Goal: Obtain resource: Obtain resource

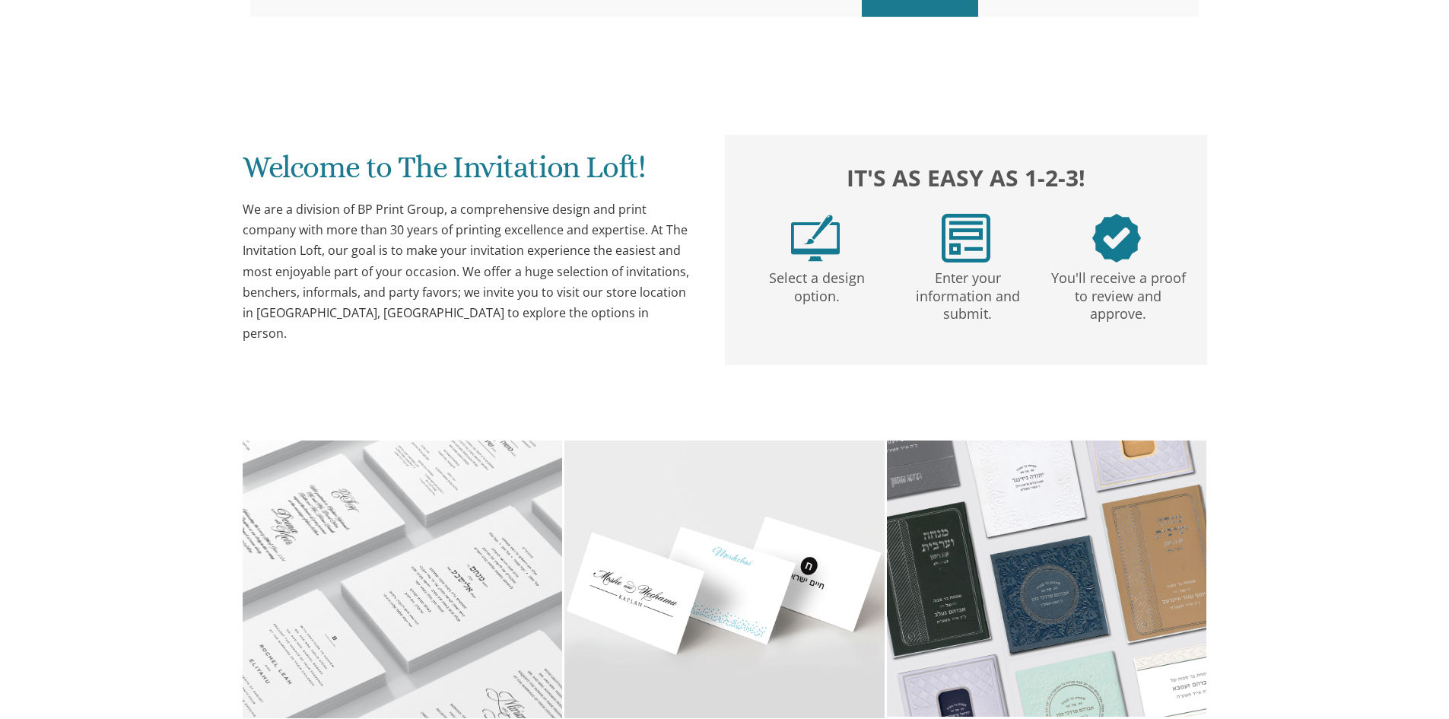
scroll to position [152, 0]
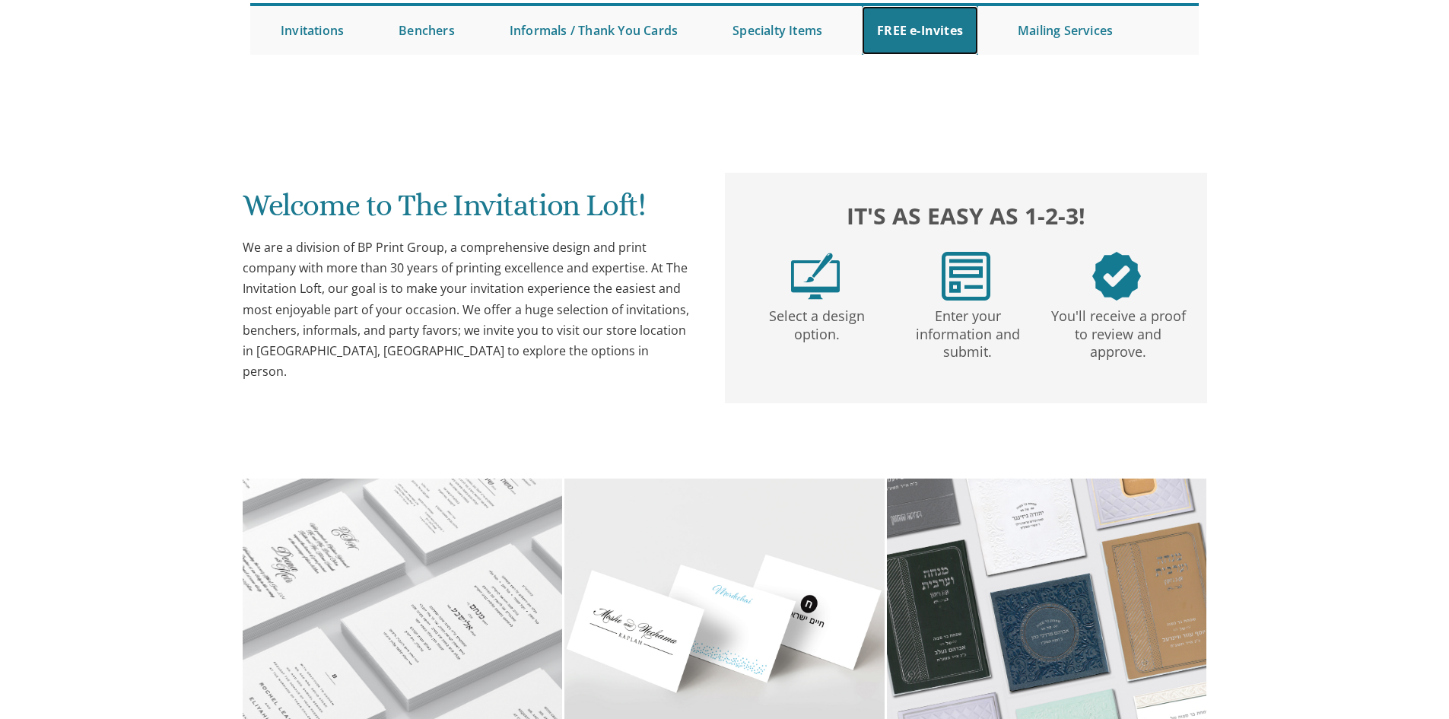
drag, startPoint x: 910, startPoint y: 24, endPoint x: 498, endPoint y: 469, distance: 606.4
click at [910, 24] on link "FREE e-Invites" at bounding box center [920, 30] width 116 height 49
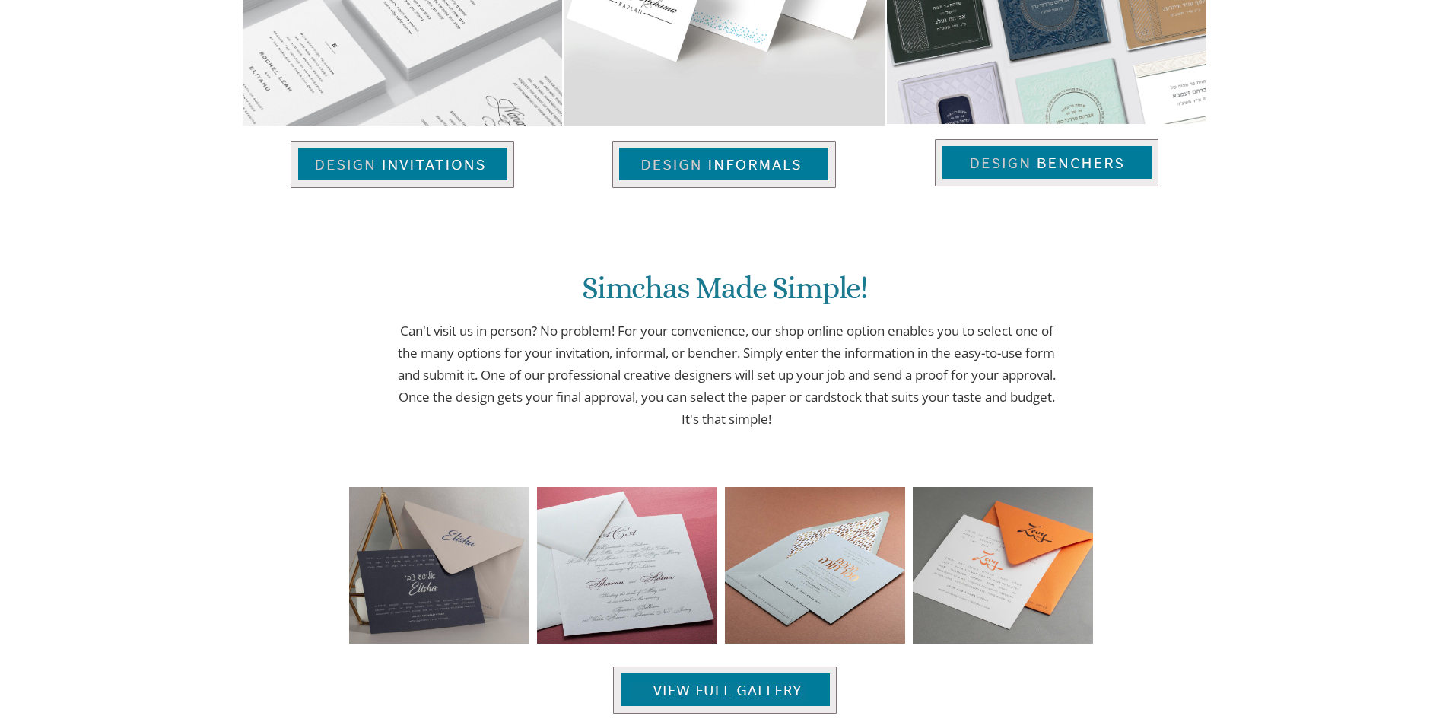
scroll to position [912, 0]
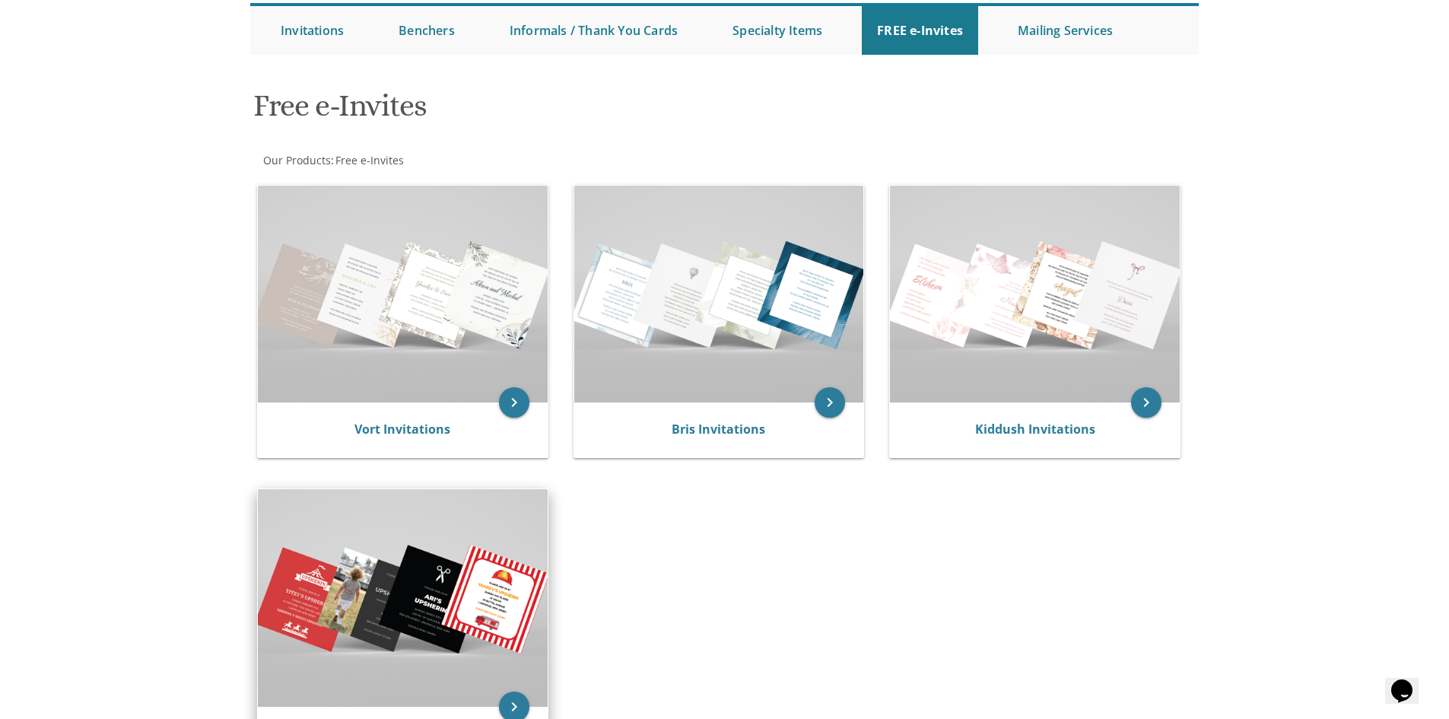
click at [503, 583] on img at bounding box center [403, 597] width 290 height 217
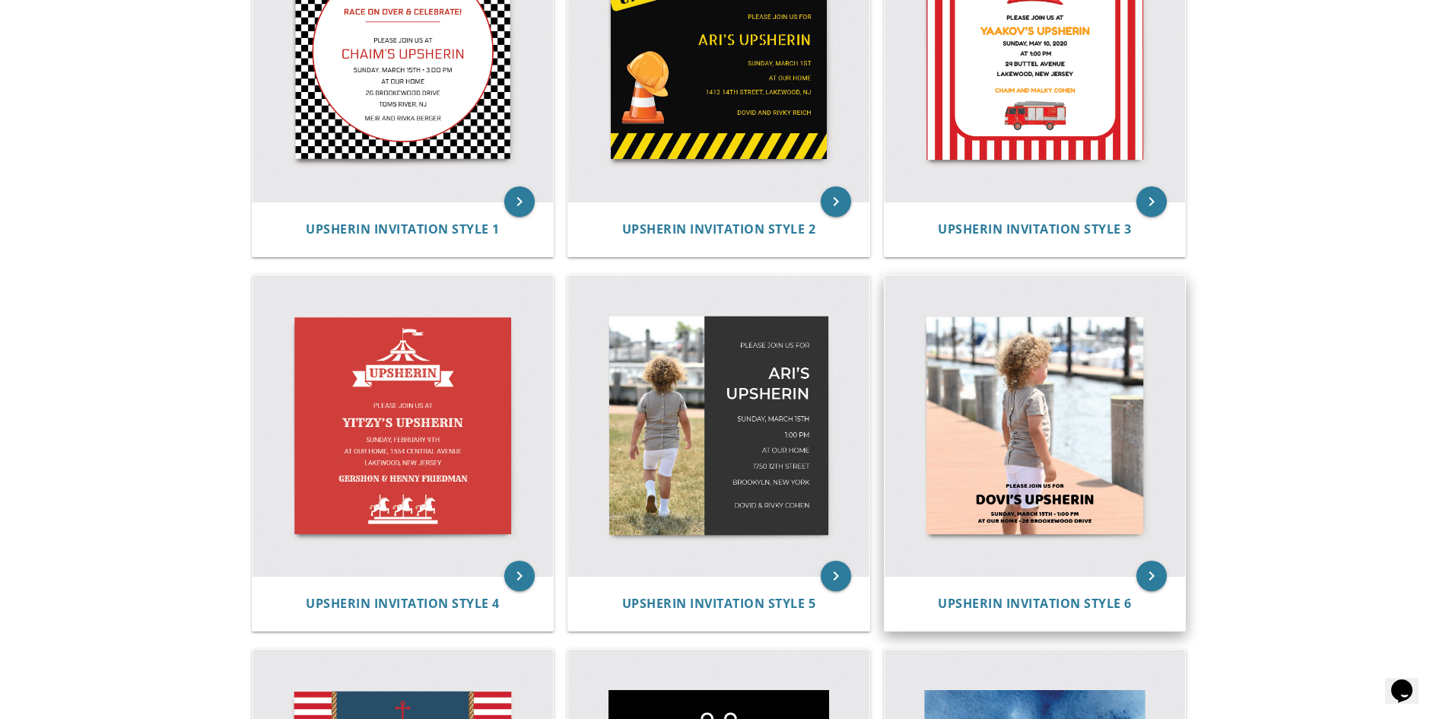
scroll to position [456, 0]
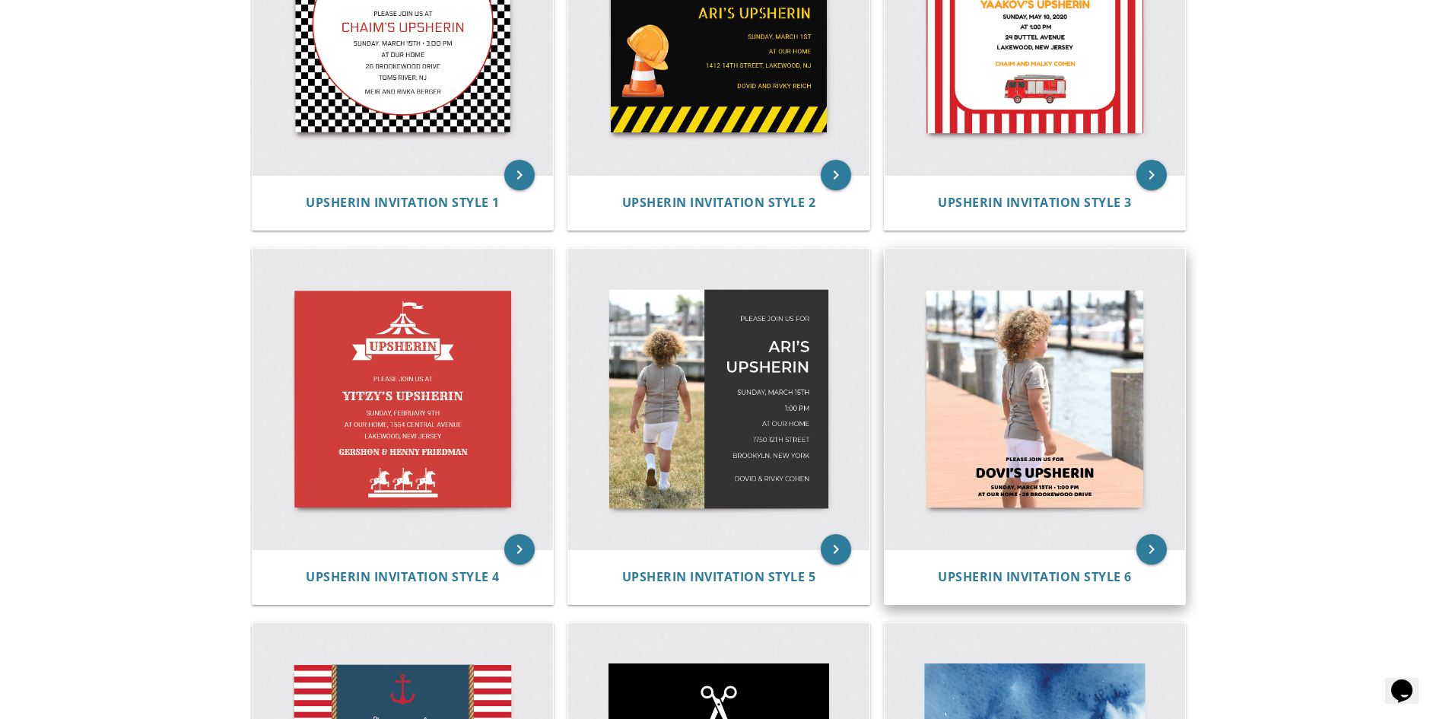
click at [1069, 524] on img at bounding box center [1034, 399] width 301 height 301
click at [980, 363] on img at bounding box center [1034, 399] width 301 height 301
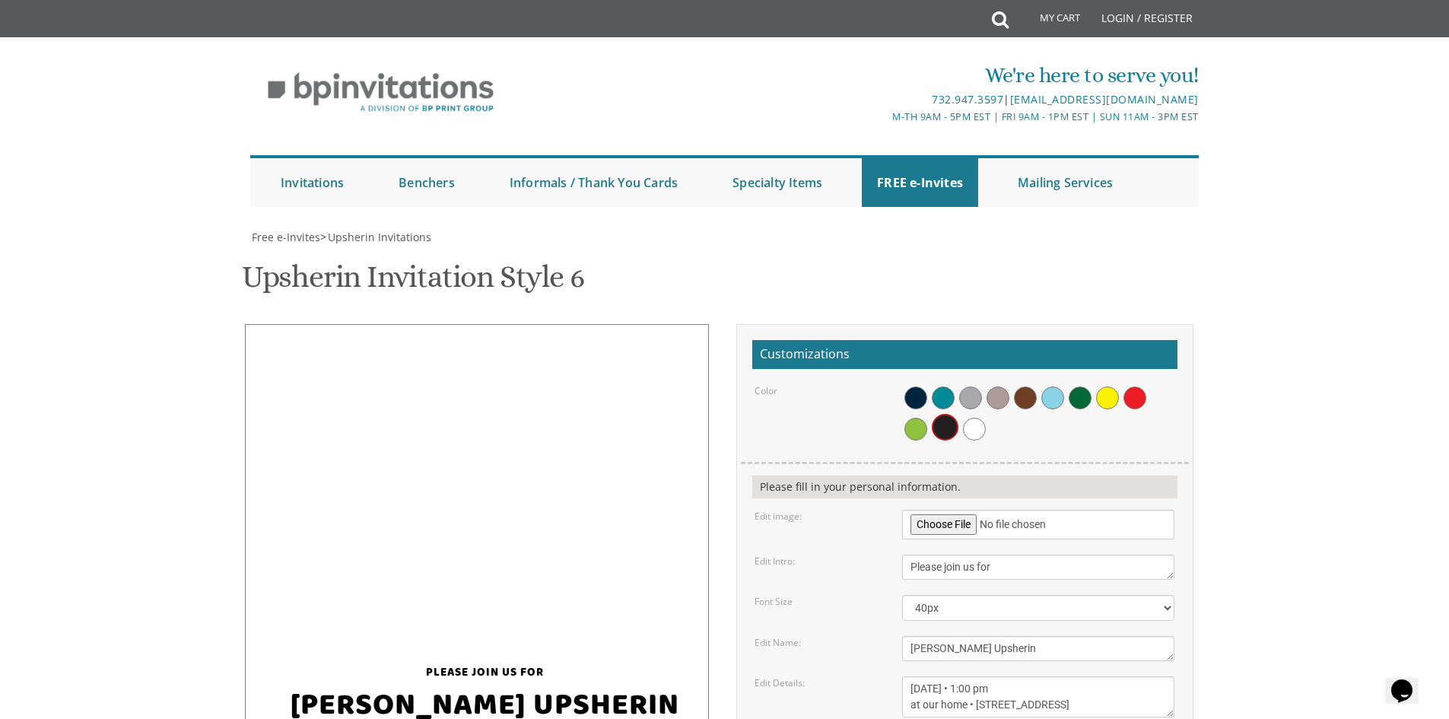
scroll to position [152, 0]
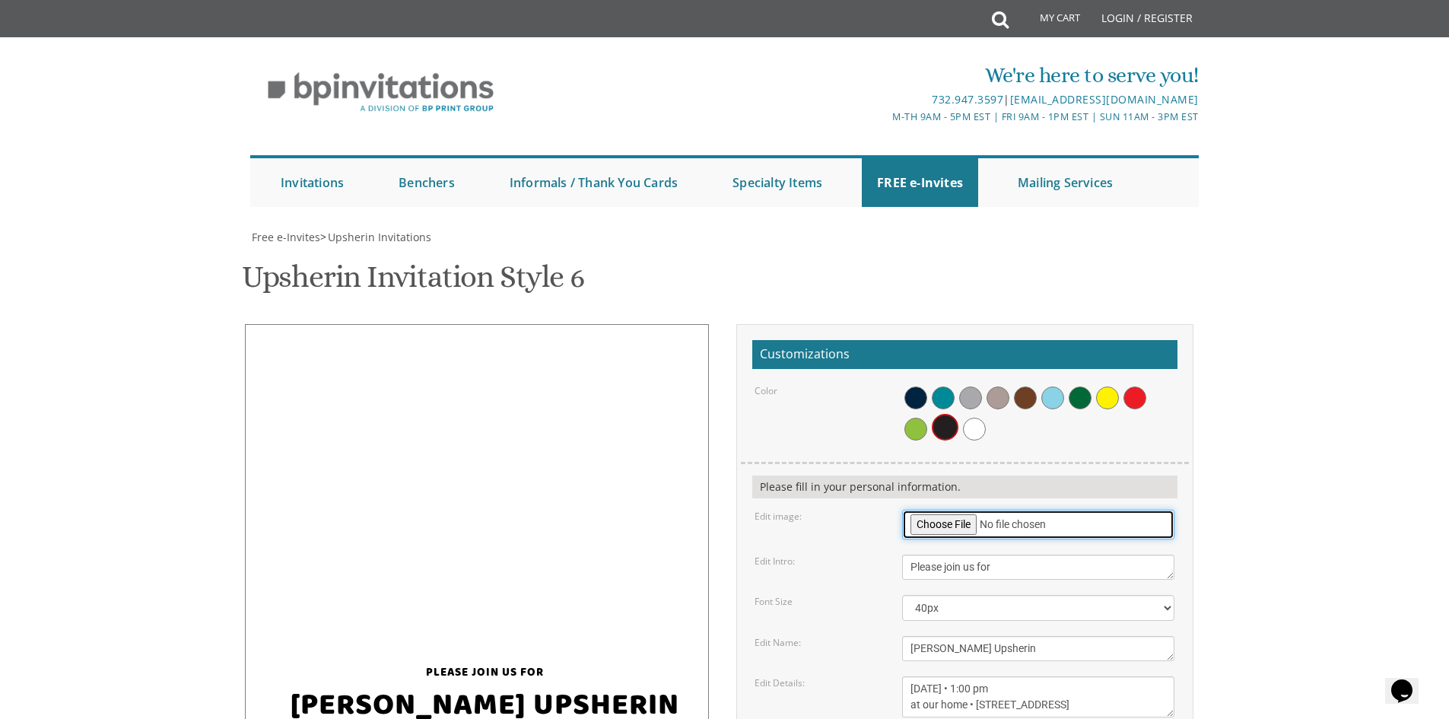
click at [963, 509] on input "file" at bounding box center [1038, 524] width 272 height 30
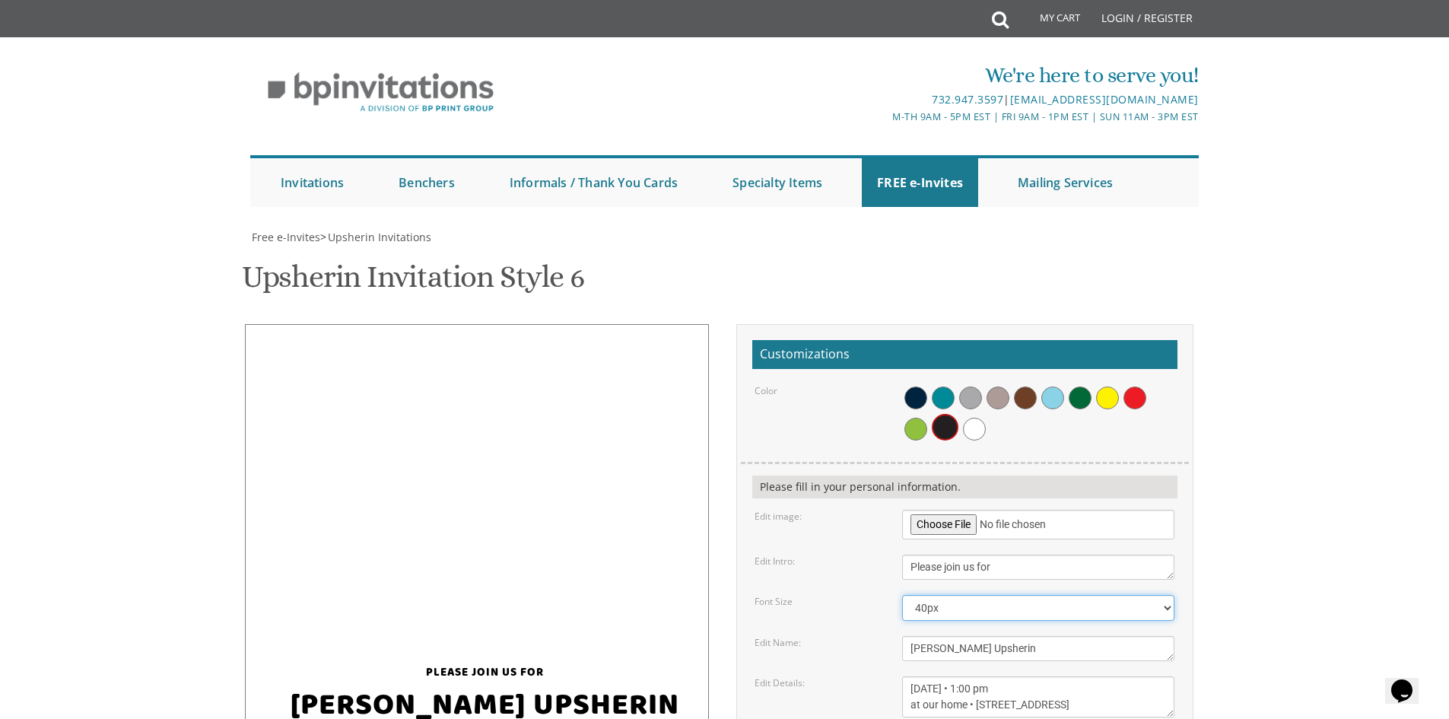
click at [971, 595] on select "20px 30px 40px 50px" at bounding box center [1038, 608] width 272 height 26
select select "30px"
click at [902, 595] on select "20px 30px 40px 50px" at bounding box center [1038, 608] width 272 height 26
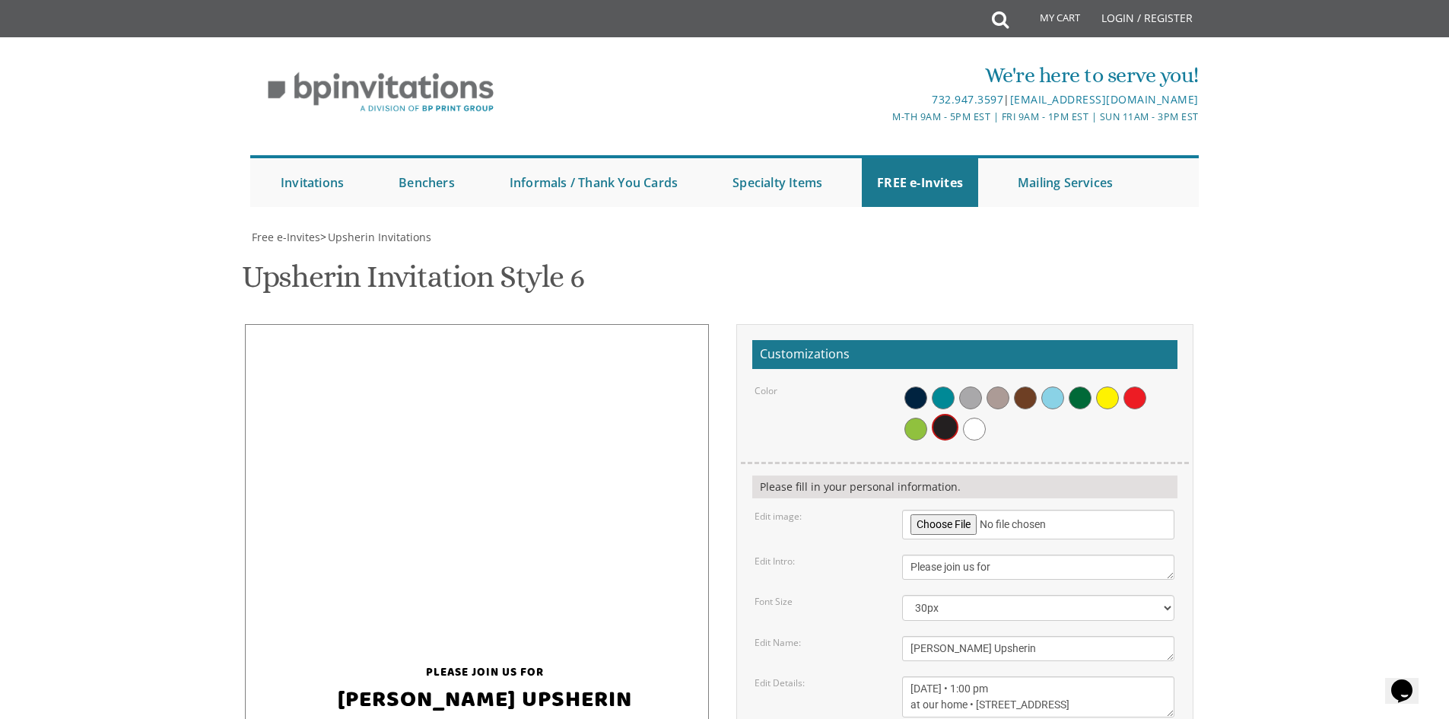
click at [929, 636] on textarea "Dovi's Upsherin" at bounding box center [1038, 648] width 272 height 25
type textarea "Beinish's Upsherin"
drag, startPoint x: 954, startPoint y: 536, endPoint x: 1002, endPoint y: 538, distance: 47.9
click at [1002, 676] on textarea "Sunday, March 15th • 1:00 pm at our home • 26 Brookewood Drive" at bounding box center [1038, 696] width 272 height 41
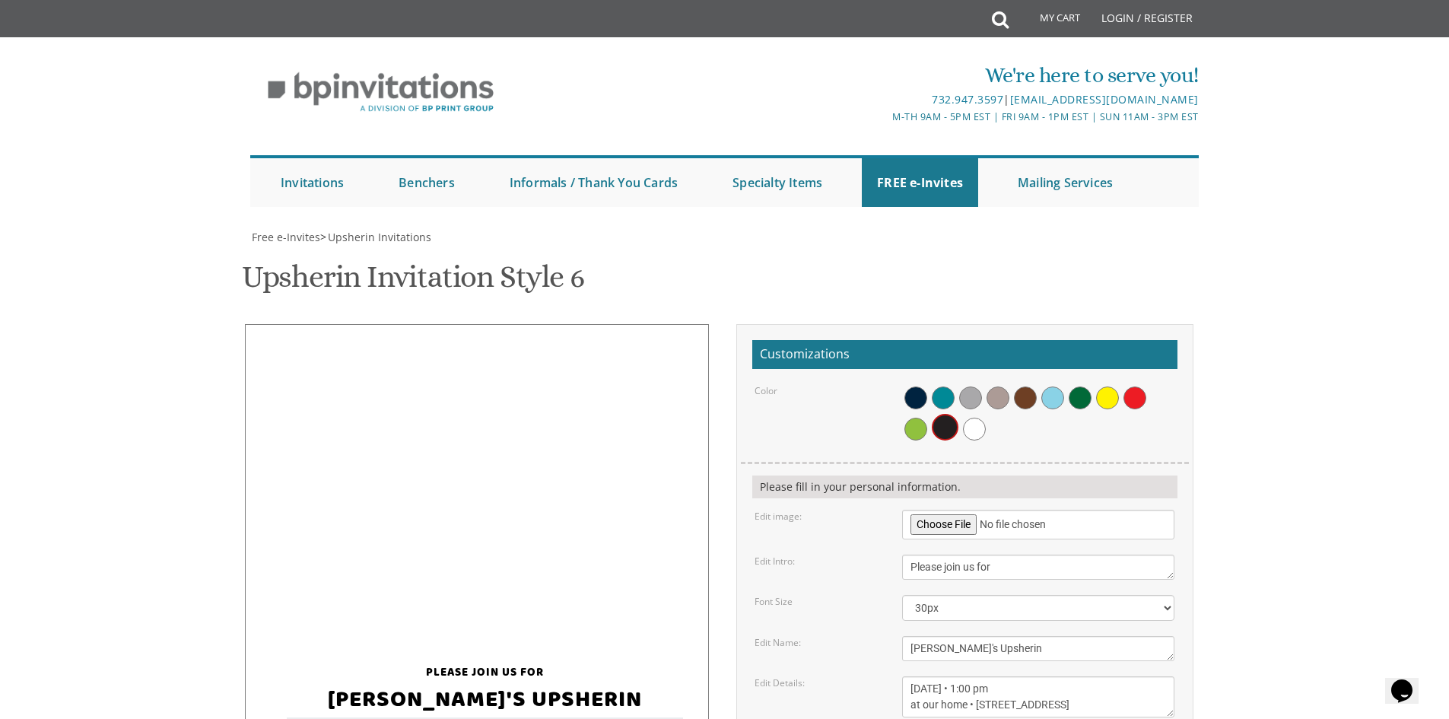
click at [1008, 676] on textarea "Sunday, March 15th • 1:00 pm at our home • 26 Brookewood Drive" at bounding box center [1038, 696] width 272 height 41
click at [1030, 676] on textarea "Sunday, March 15th • 1:00 pm at our home • 26 Brookewood Drive" at bounding box center [1038, 696] width 272 height 41
drag, startPoint x: 976, startPoint y: 552, endPoint x: 985, endPoint y: 553, distance: 9.2
click at [985, 676] on textarea "Sunday, March 15th • 1:00 pm at our home • 26 Brookewood Drive" at bounding box center [1038, 696] width 272 height 41
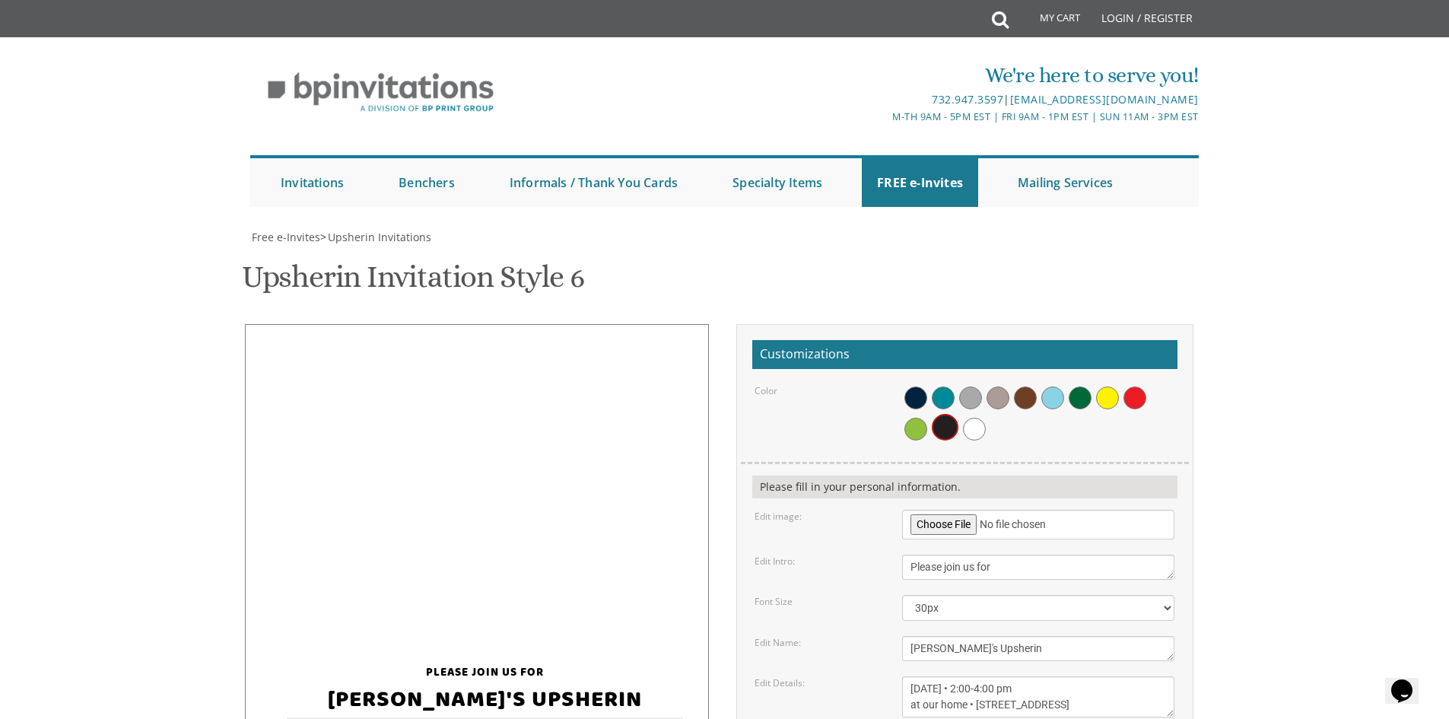
drag, startPoint x: 979, startPoint y: 553, endPoint x: 1079, endPoint y: 546, distance: 99.8
click at [1079, 676] on textarea "Sunday, March 15th • 1:00 pm at our home • 26 Brookewood Drive" at bounding box center [1038, 696] width 272 height 41
type textarea "Sunday, August 31 • 2:00-4:00 pm at our home • 8 Bourbon Court"
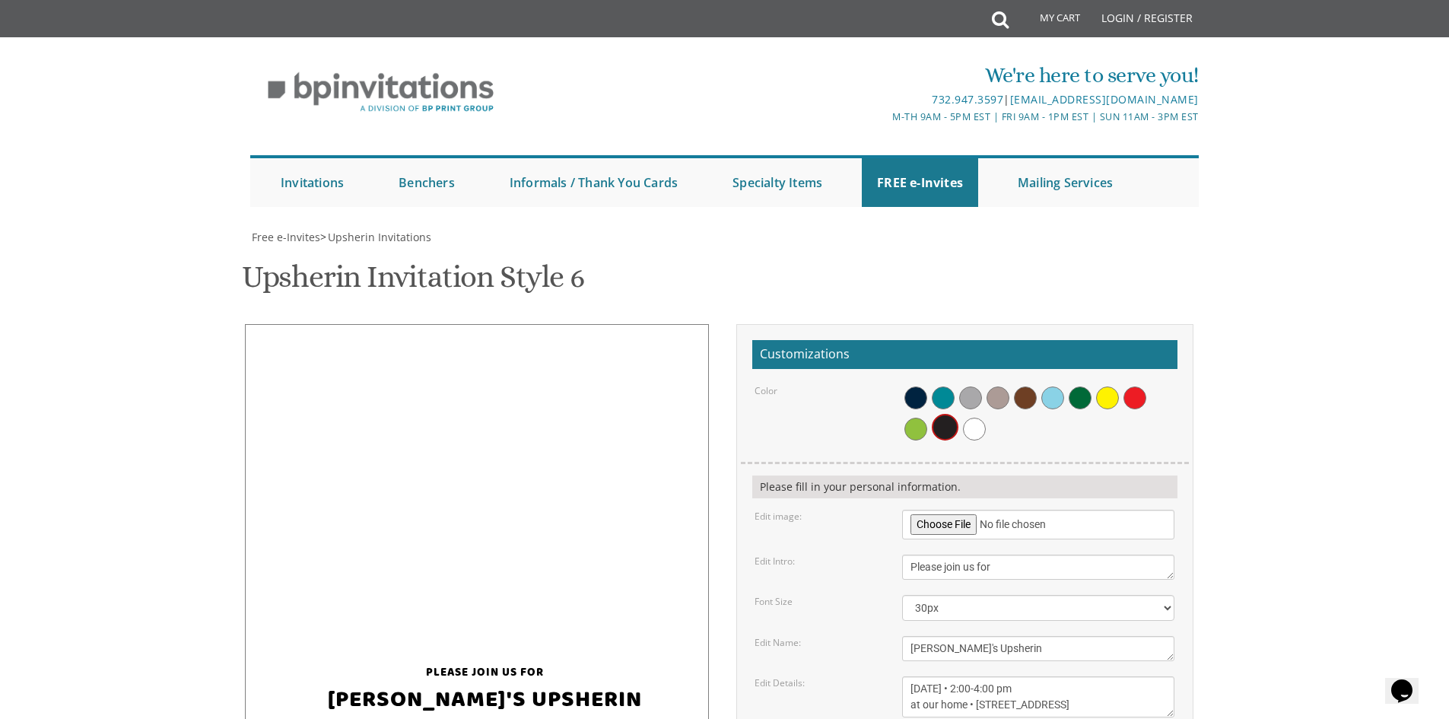
type input "[EMAIL_ADDRESS][DOMAIN_NAME]"
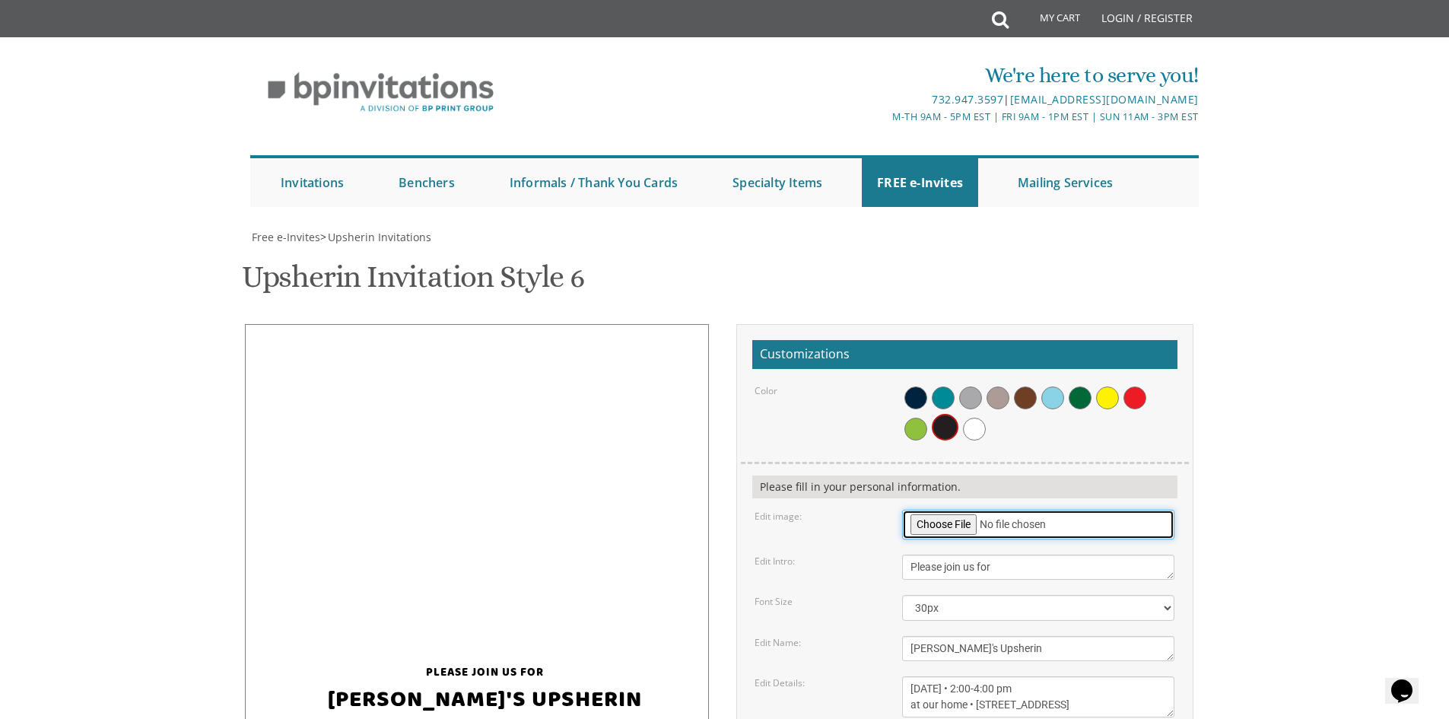
click at [924, 509] on input "file" at bounding box center [1038, 524] width 272 height 30
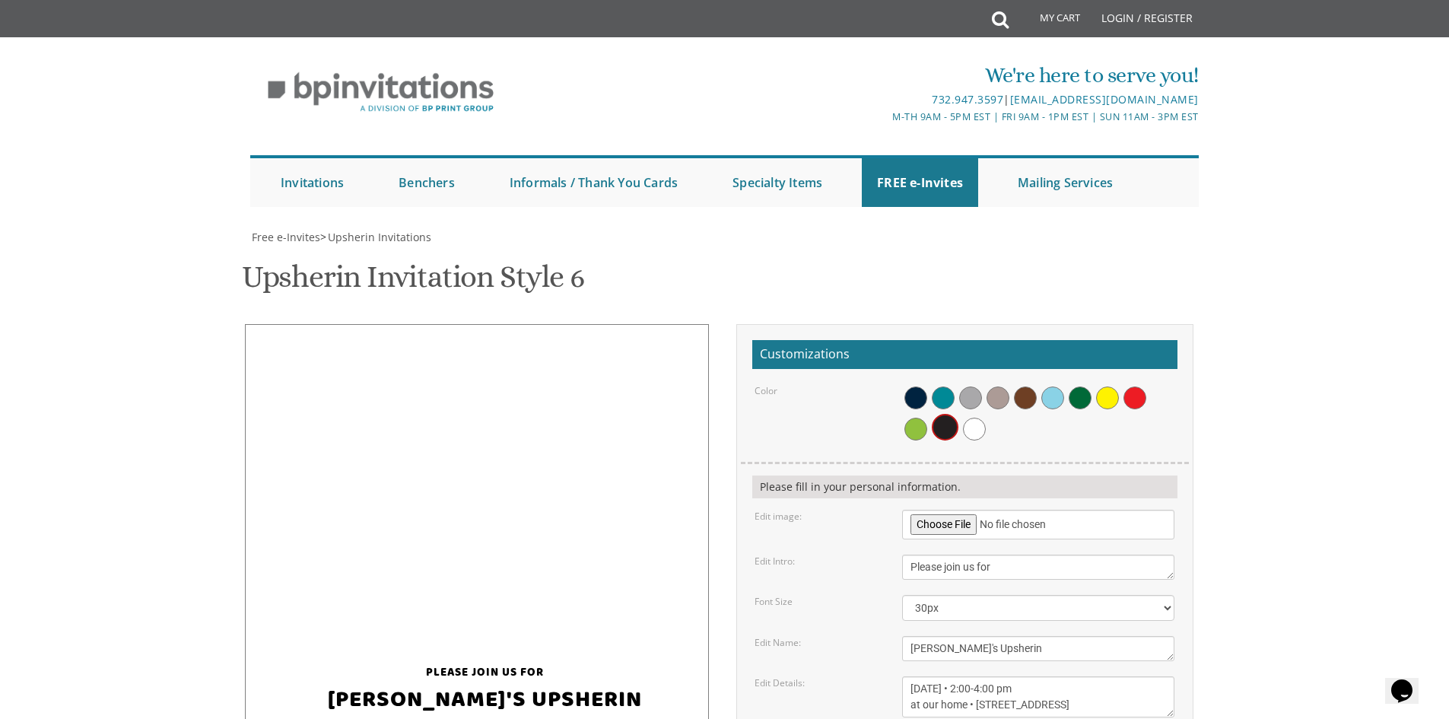
scroll to position [152, 0]
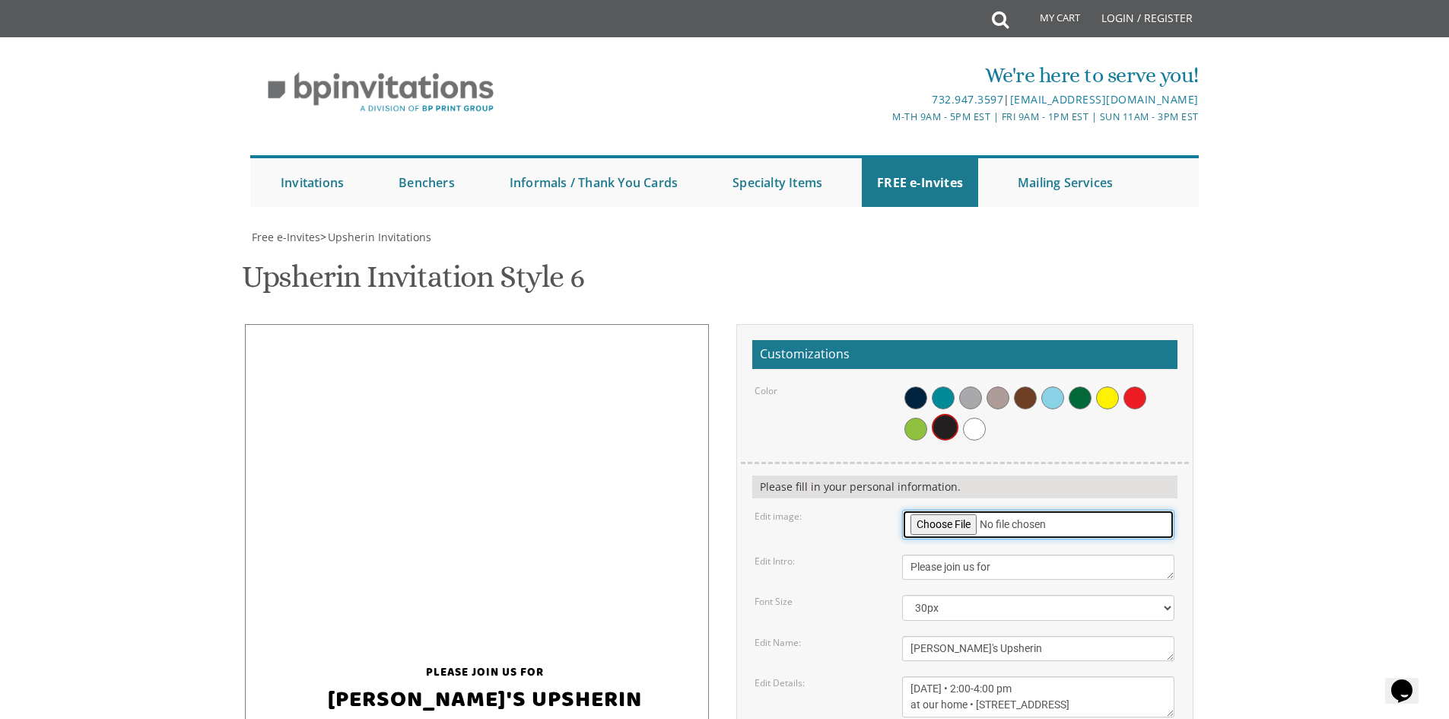
type input "C:\fakepath\0X2A4704.jpg"
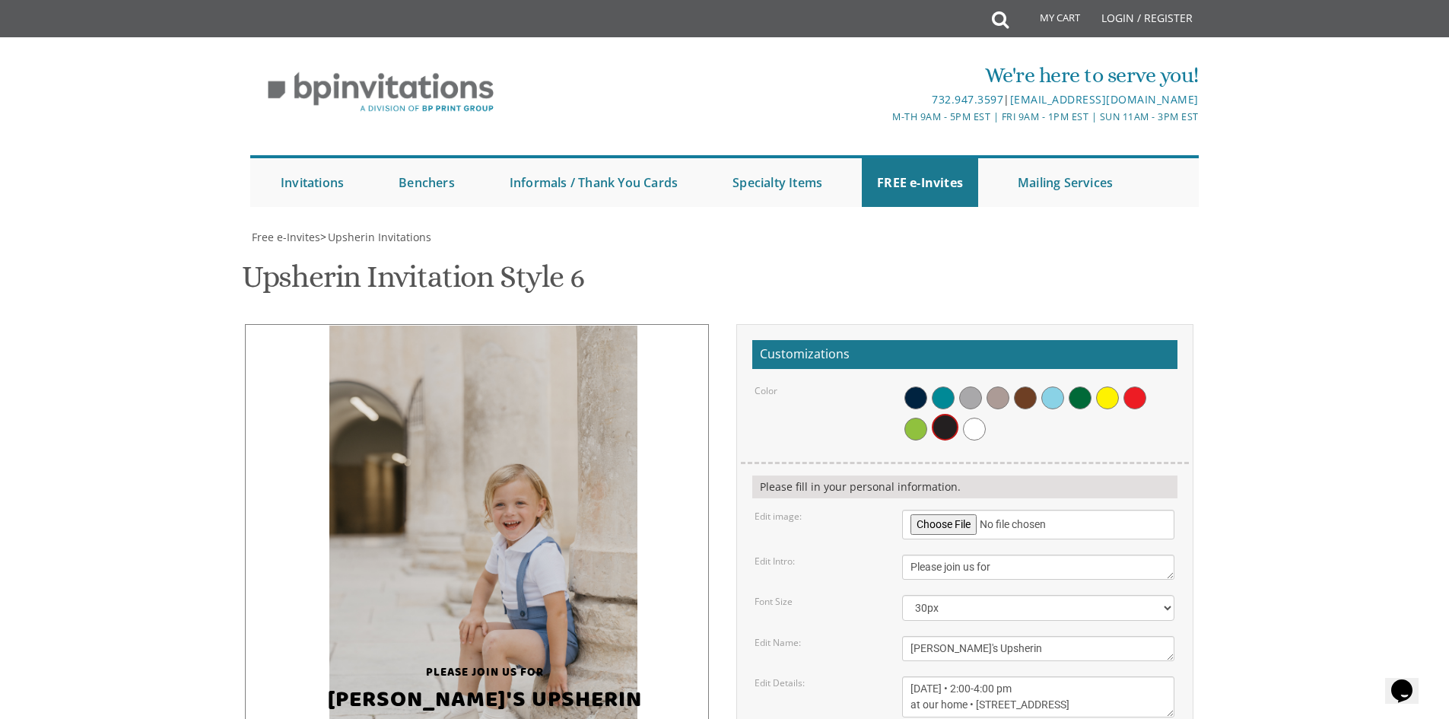
drag, startPoint x: 486, startPoint y: 459, endPoint x: 493, endPoint y: 468, distance: 10.8
click at [493, 468] on img at bounding box center [483, 556] width 308 height 462
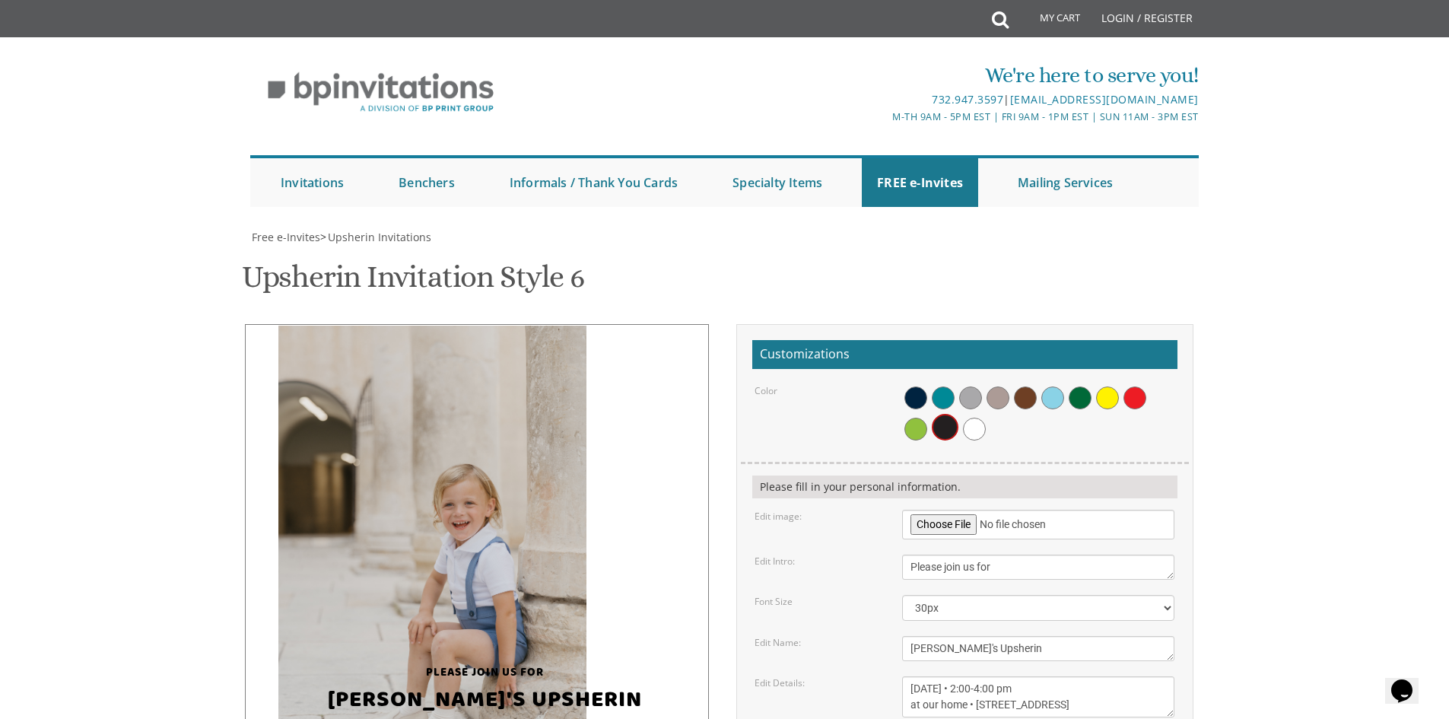
drag, startPoint x: 506, startPoint y: 433, endPoint x: 433, endPoint y: 440, distance: 73.3
click at [433, 440] on img at bounding box center [432, 556] width 308 height 462
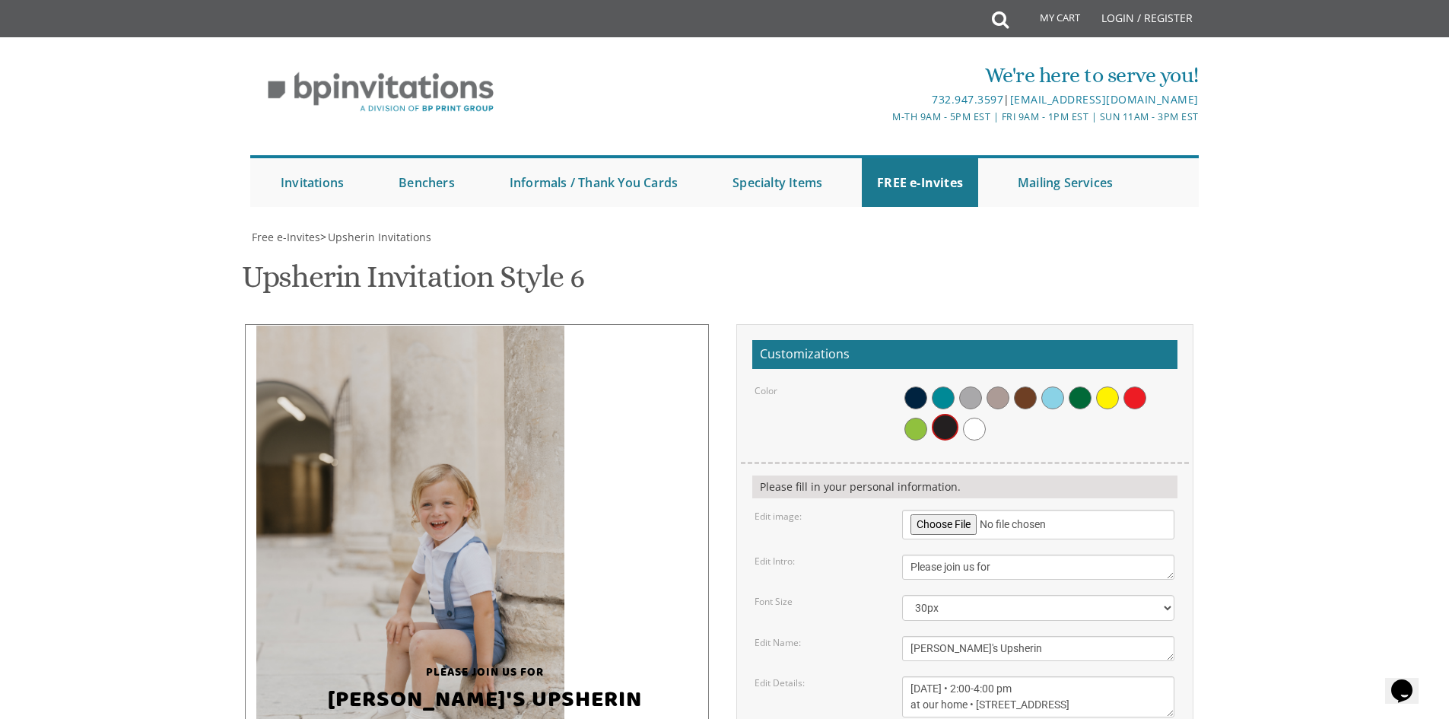
click at [429, 442] on img at bounding box center [410, 556] width 308 height 462
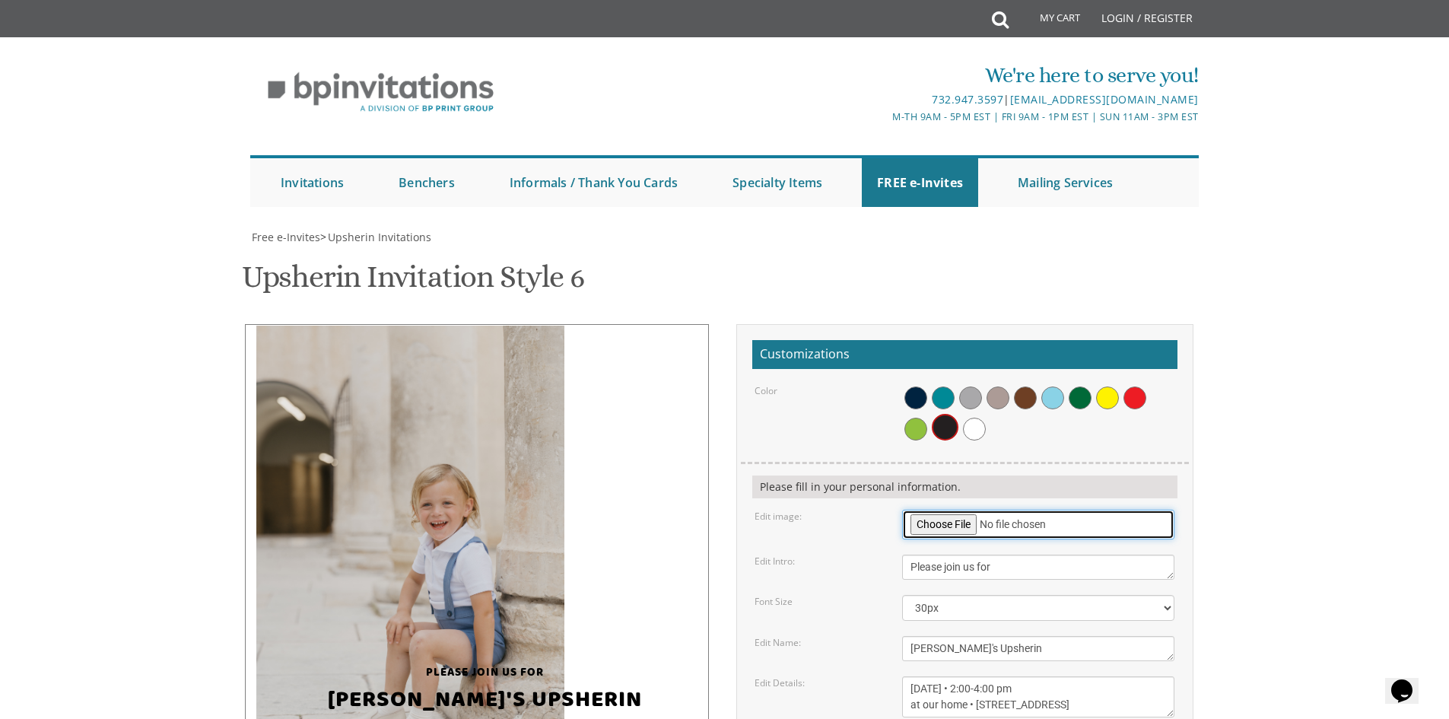
click at [938, 509] on input "file" at bounding box center [1038, 524] width 272 height 30
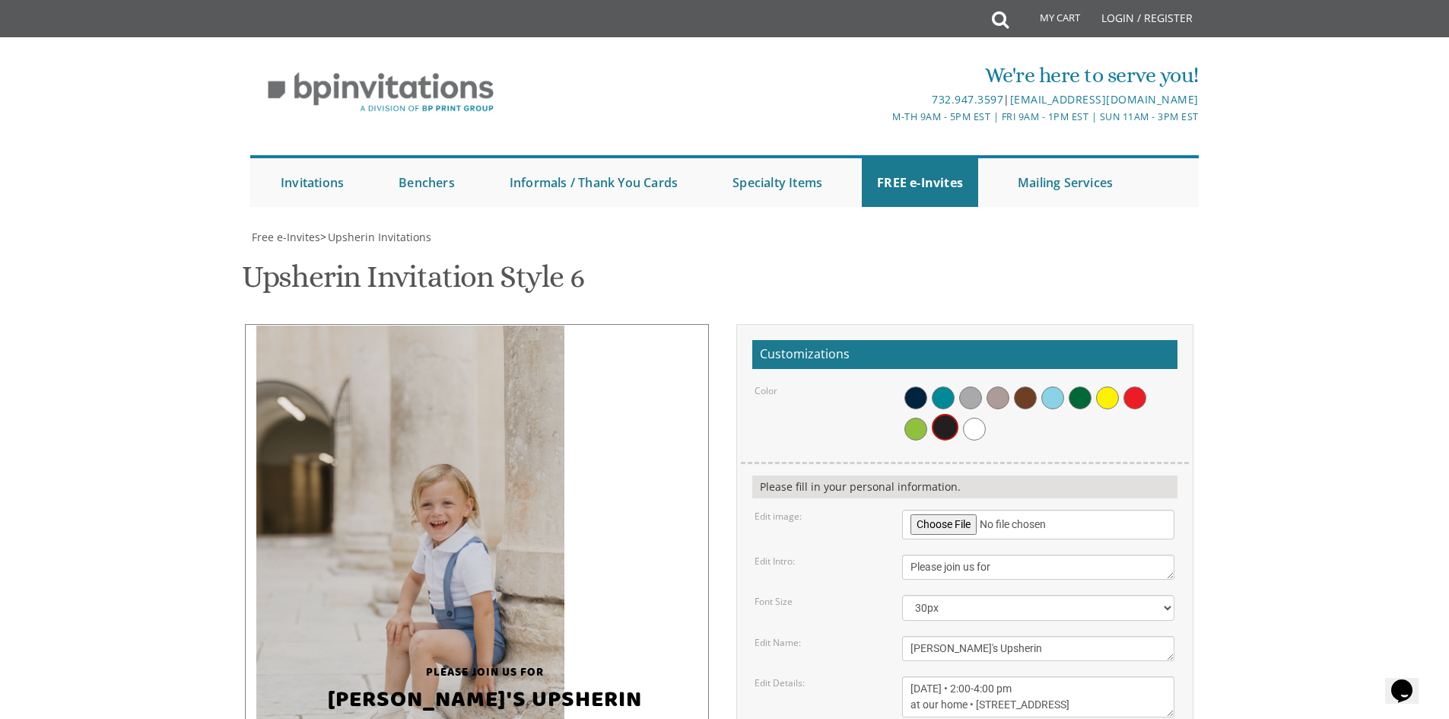
click at [362, 372] on img at bounding box center [410, 556] width 308 height 462
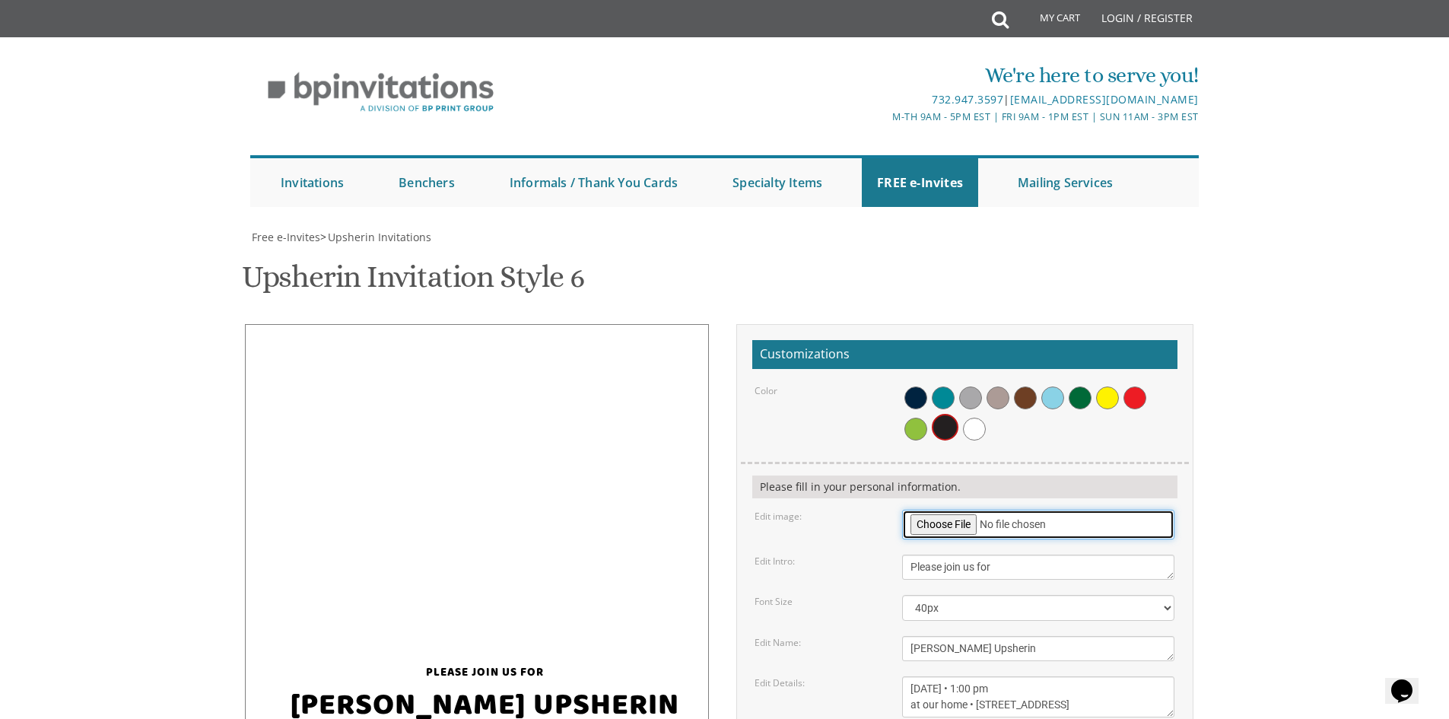
click at [969, 509] on input "file" at bounding box center [1038, 524] width 272 height 30
type input "C:\fakepath\0X2A4704.jpg"
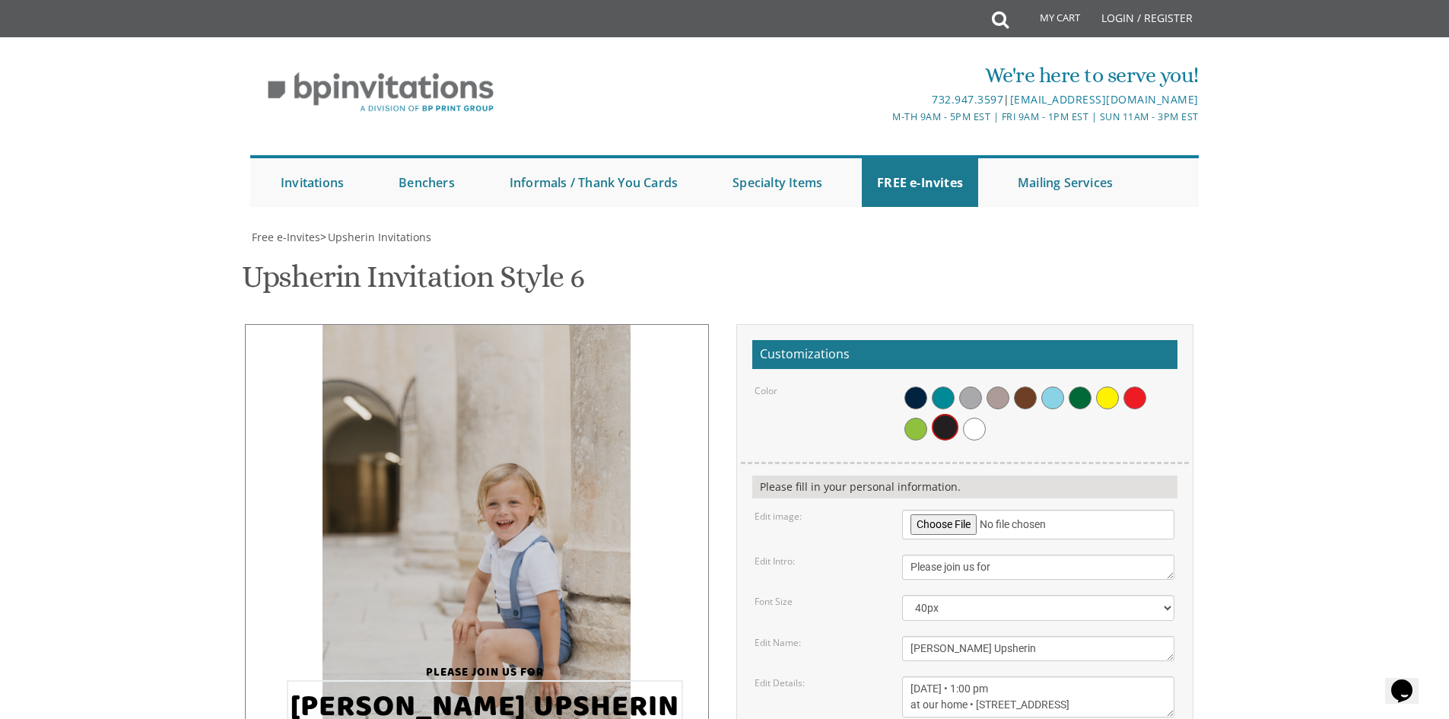
click at [917, 636] on textarea "Dovi's Upsherin" at bounding box center [1038, 648] width 272 height 25
click at [954, 636] on textarea "Dovi's Upsherin" at bounding box center [1038, 648] width 272 height 25
click at [953, 636] on textarea "Dovi's Upsherin" at bounding box center [1038, 648] width 272 height 25
type textarea "[PERSON_NAME]'s Upsherin"
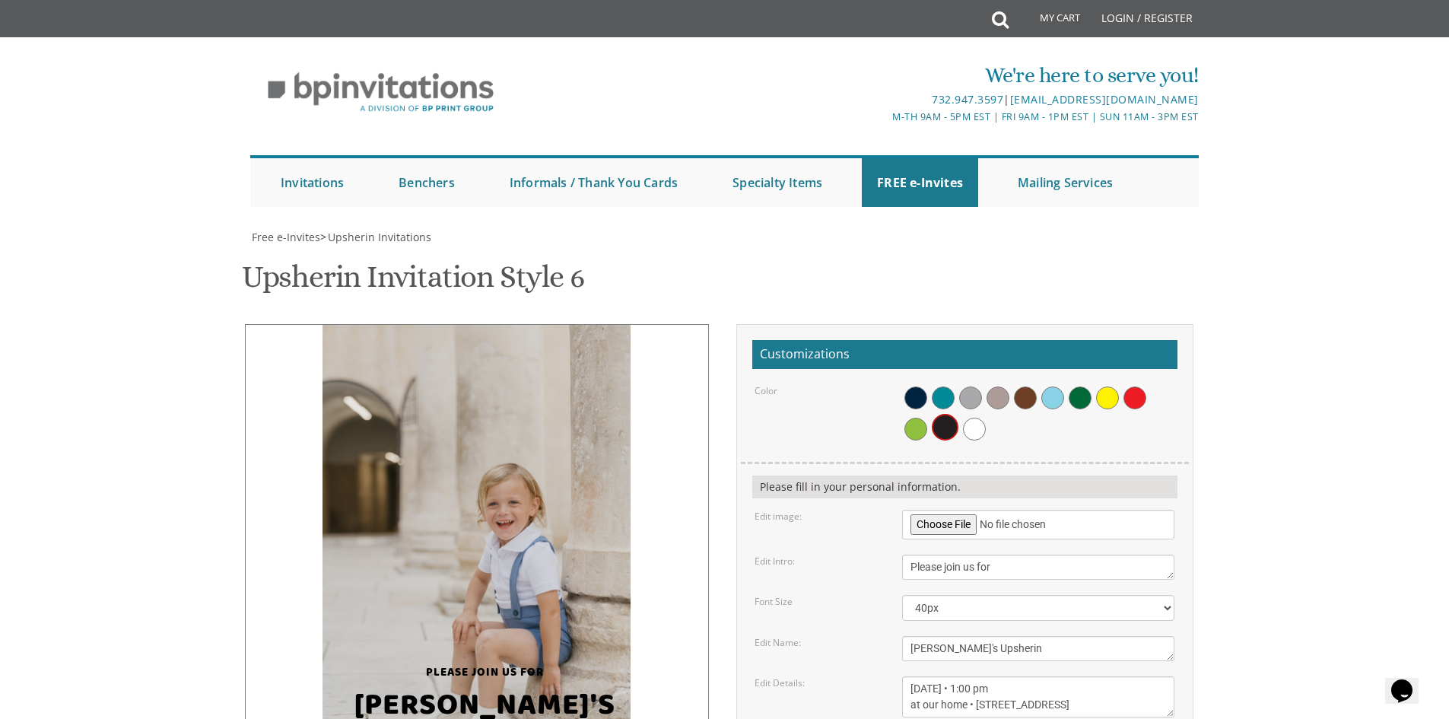
drag, startPoint x: 1102, startPoint y: 553, endPoint x: 903, endPoint y: 527, distance: 200.9
click at [903, 676] on textarea "Sunday, March 15th • 1:00 pm at our home • 26 Brookewood Drive" at bounding box center [1038, 696] width 272 height 41
paste textarea "August 31 • 2:00-4:00 pm at our home • 8 Bourbon Court"
type textarea "Sunday, August 31 • 2:00-4:00 pm at our home • 8 Bourbon Court"
click at [954, 595] on select "20px 30px 40px 50px" at bounding box center [1038, 608] width 272 height 26
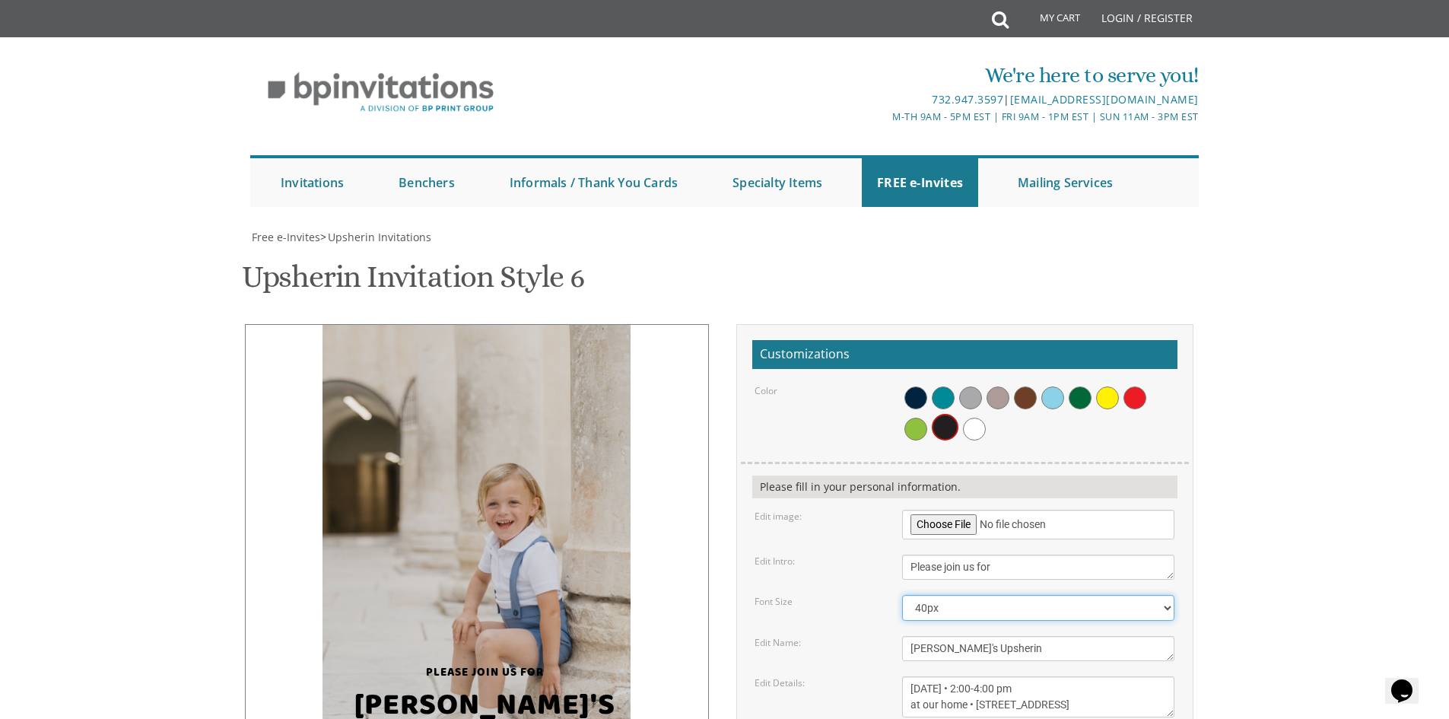
select select "30px"
click at [902, 595] on select "20px 30px 40px 50px" at bounding box center [1038, 608] width 272 height 26
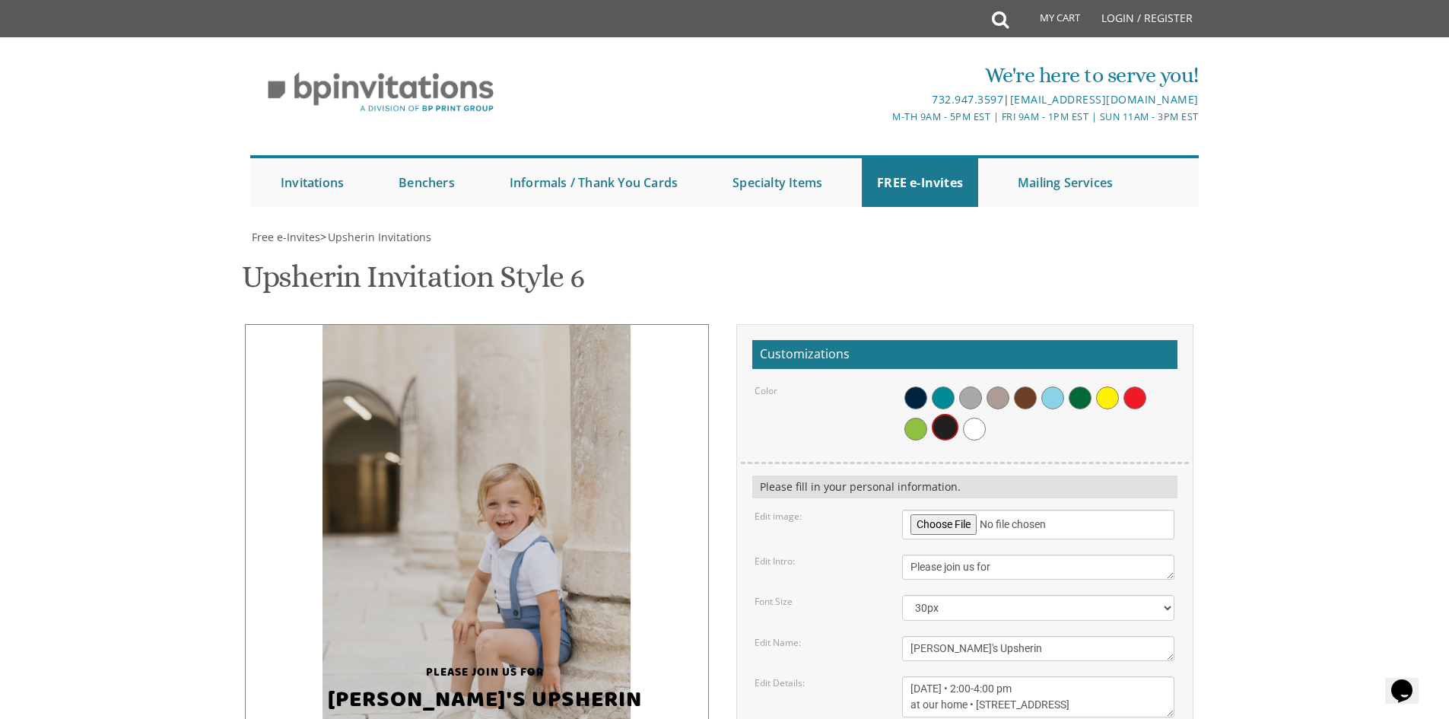
click at [837, 438] on form "Customizations Color Please fill in your personal information. Edit image: Edit…" at bounding box center [964, 596] width 425 height 512
type input "[EMAIL_ADDRESS][DOMAIN_NAME]"
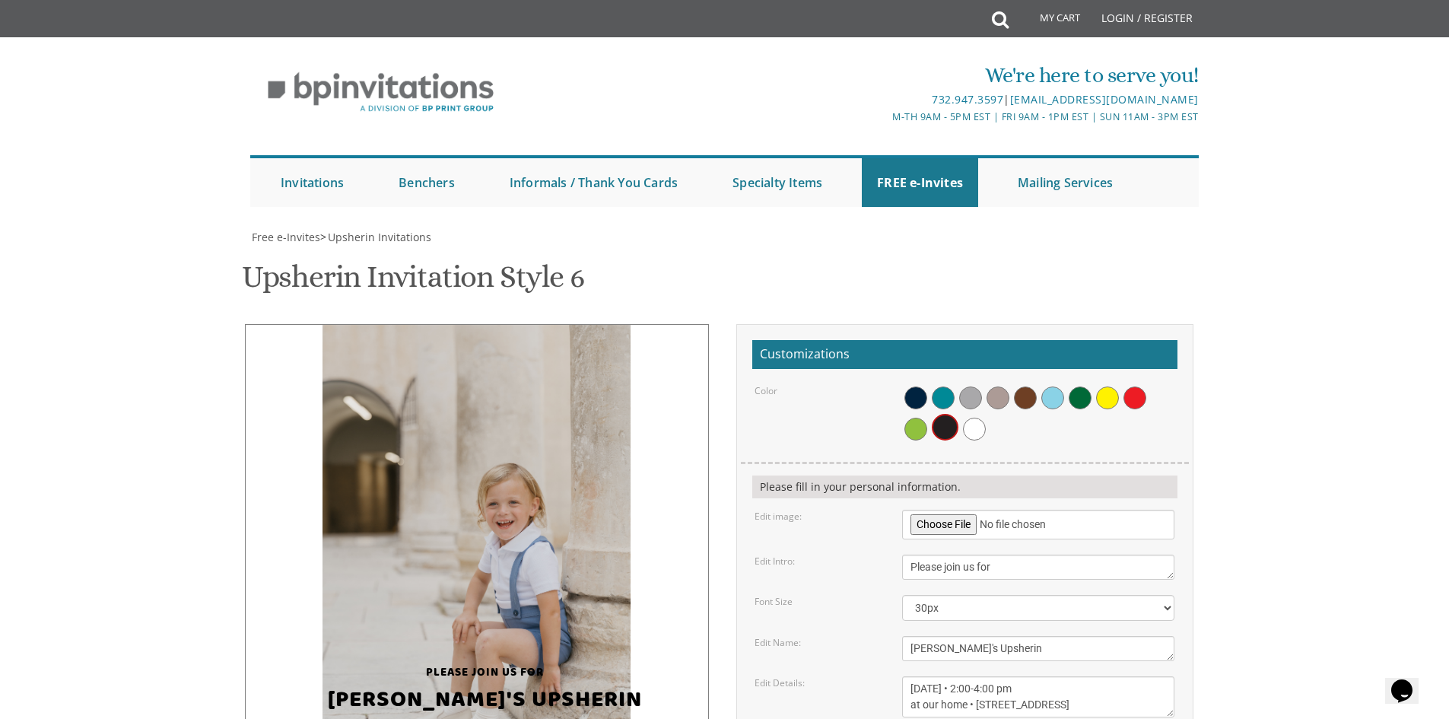
scroll to position [76, 0]
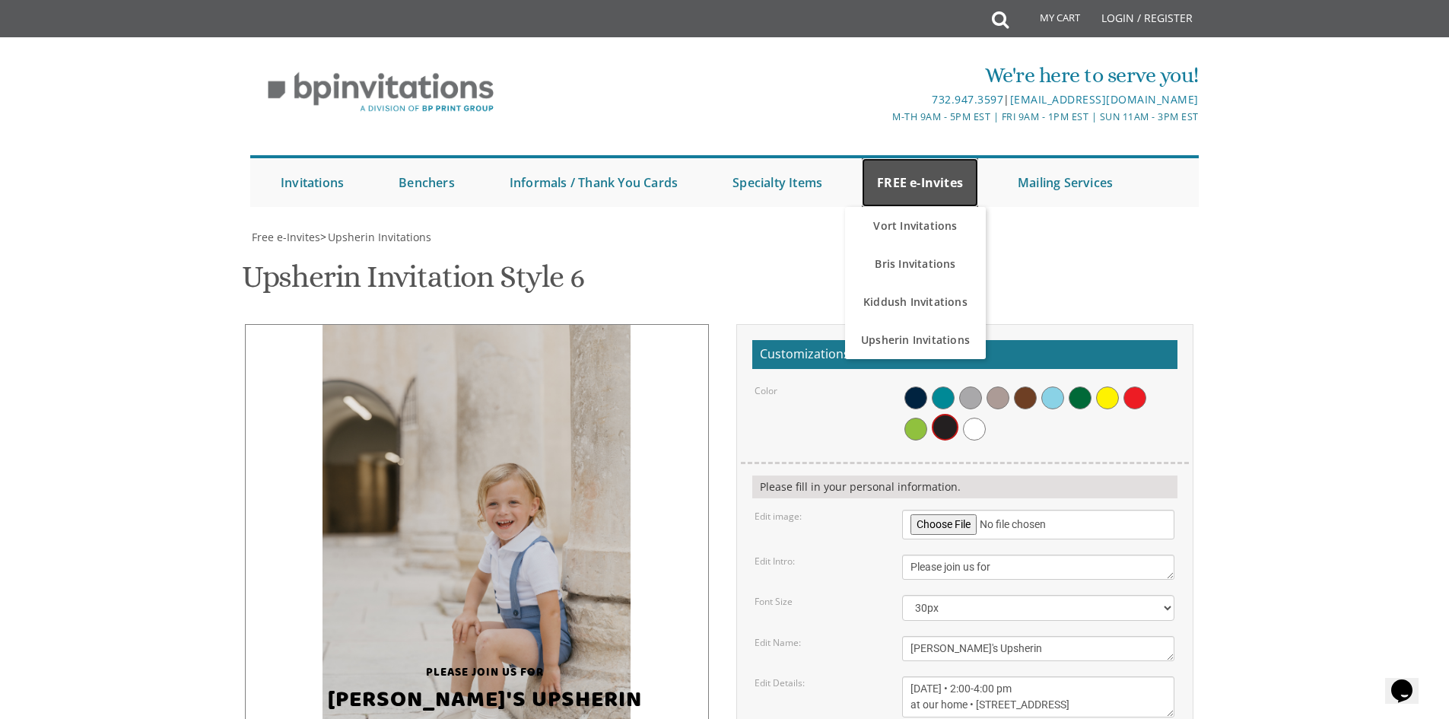
click at [895, 158] on link "FREE e-Invites" at bounding box center [920, 182] width 116 height 49
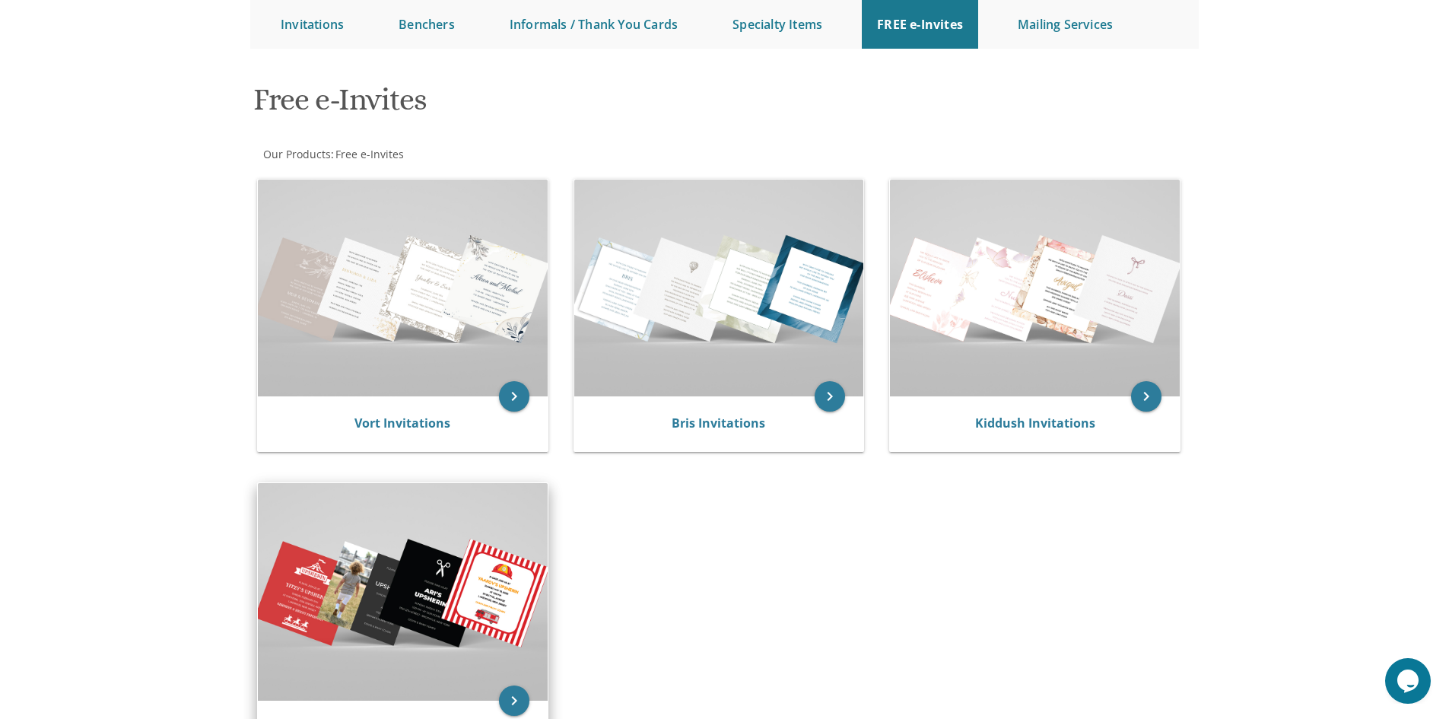
scroll to position [228, 0]
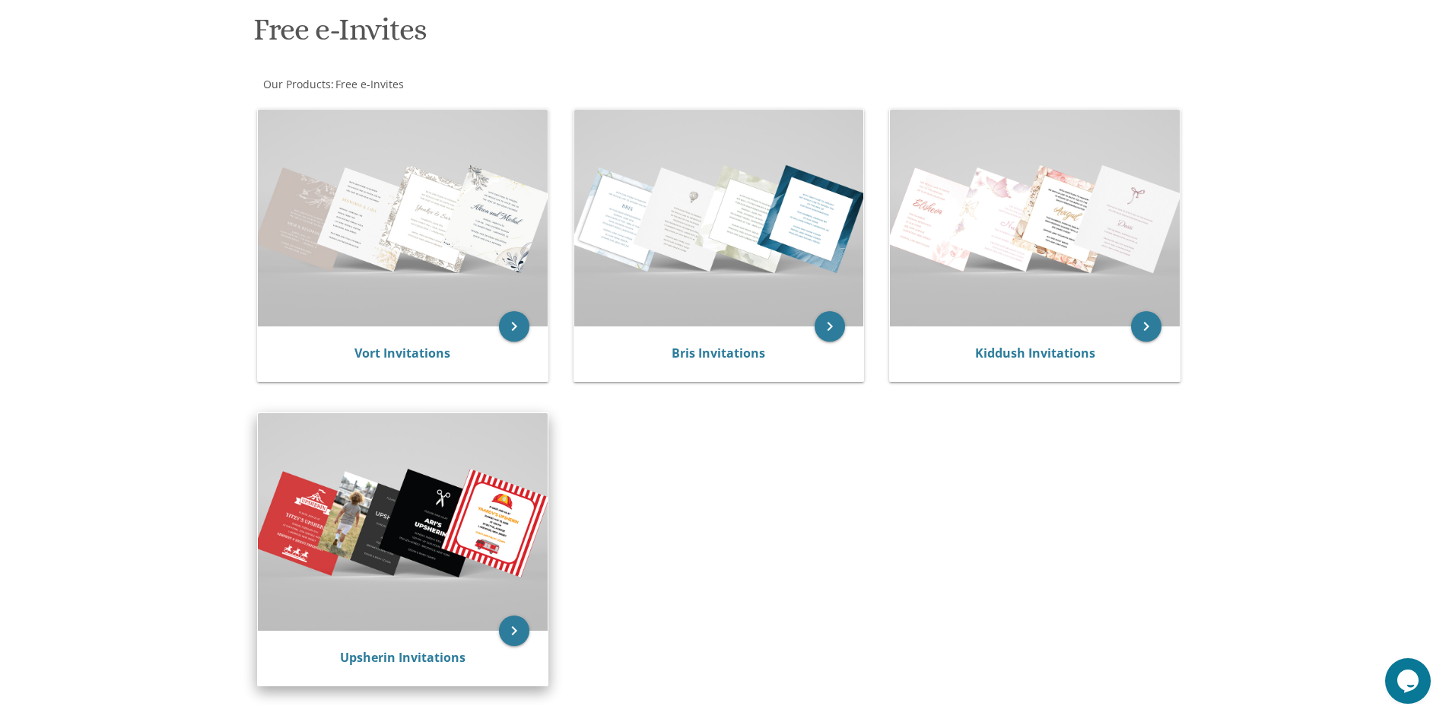
click at [398, 547] on img at bounding box center [403, 521] width 290 height 217
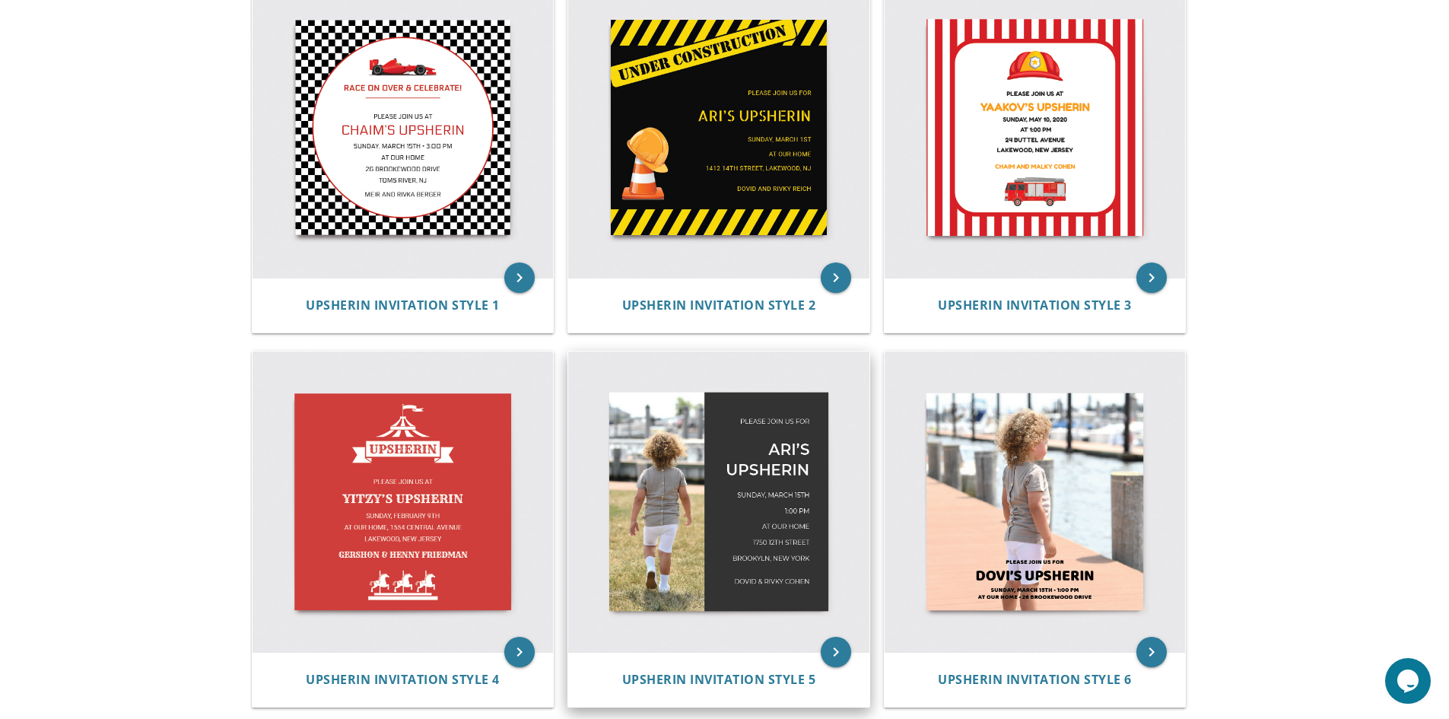
scroll to position [380, 0]
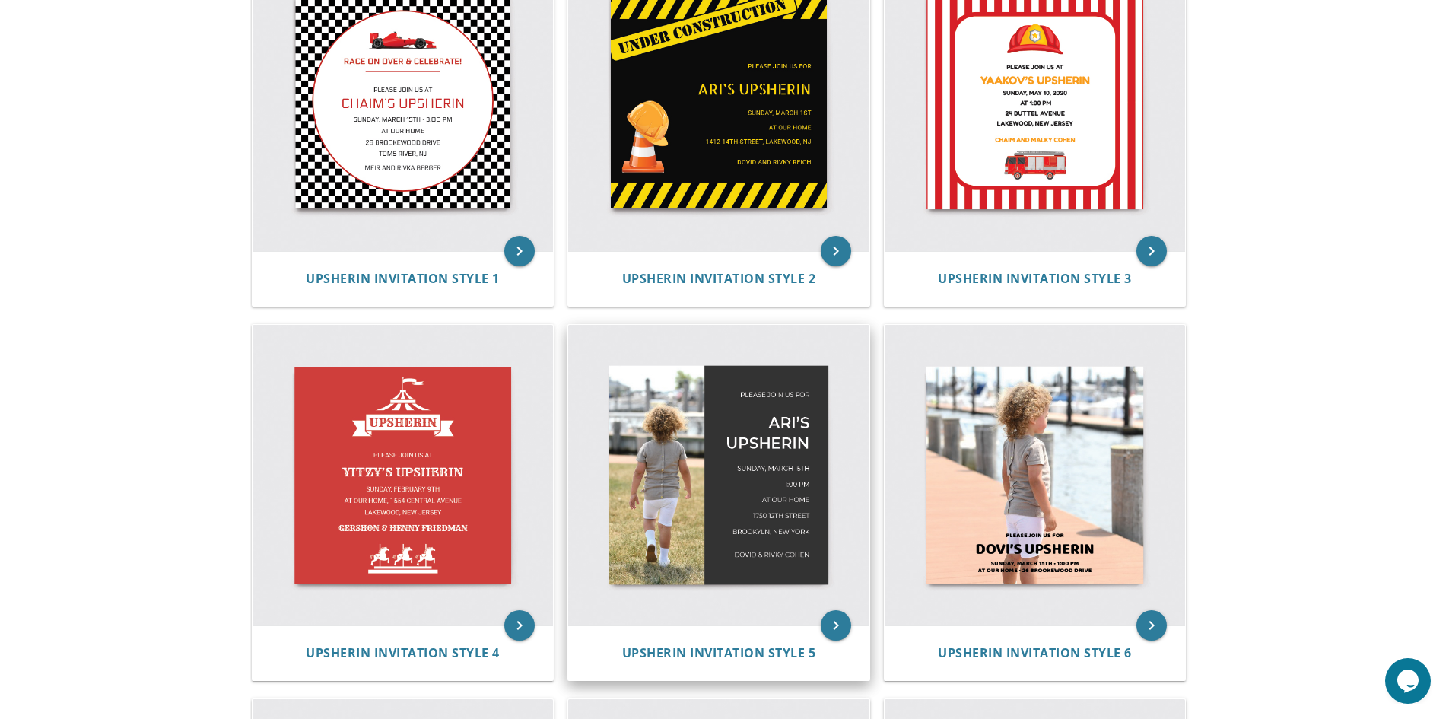
click at [721, 463] on img at bounding box center [718, 475] width 301 height 301
click at [763, 557] on img at bounding box center [718, 475] width 301 height 301
click at [827, 627] on icon "keyboard_arrow_right" at bounding box center [835, 625] width 30 height 30
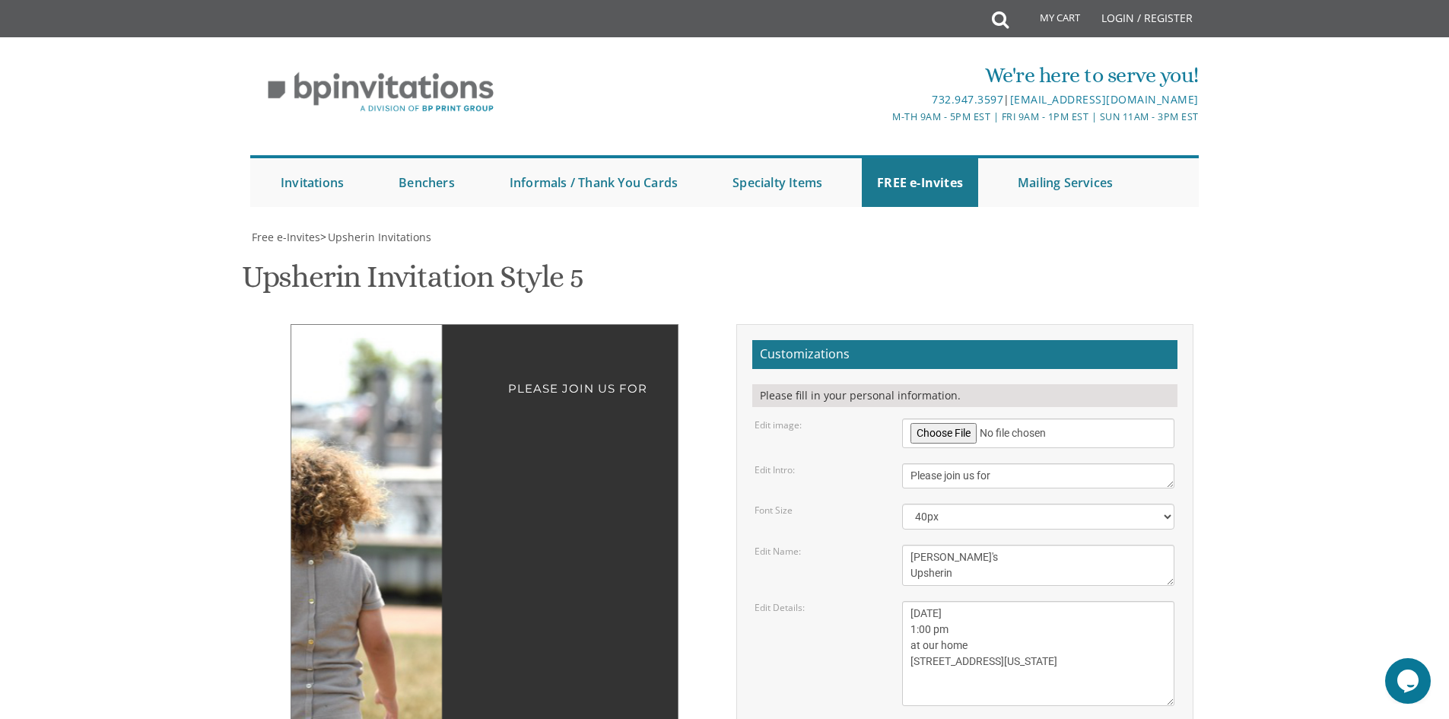
scroll to position [76, 0]
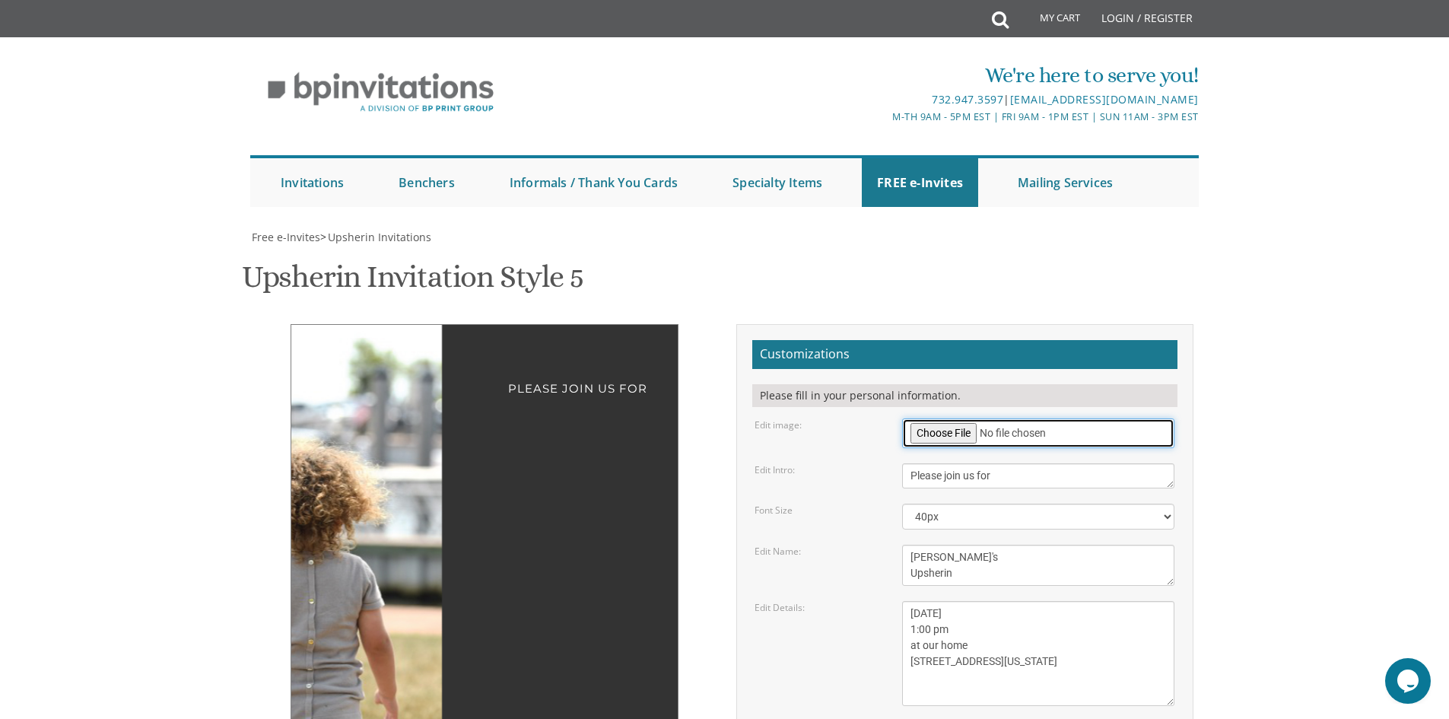
click at [949, 418] on input "file" at bounding box center [1038, 433] width 272 height 30
type input "C:\fakepath\0X2A4704.jpg"
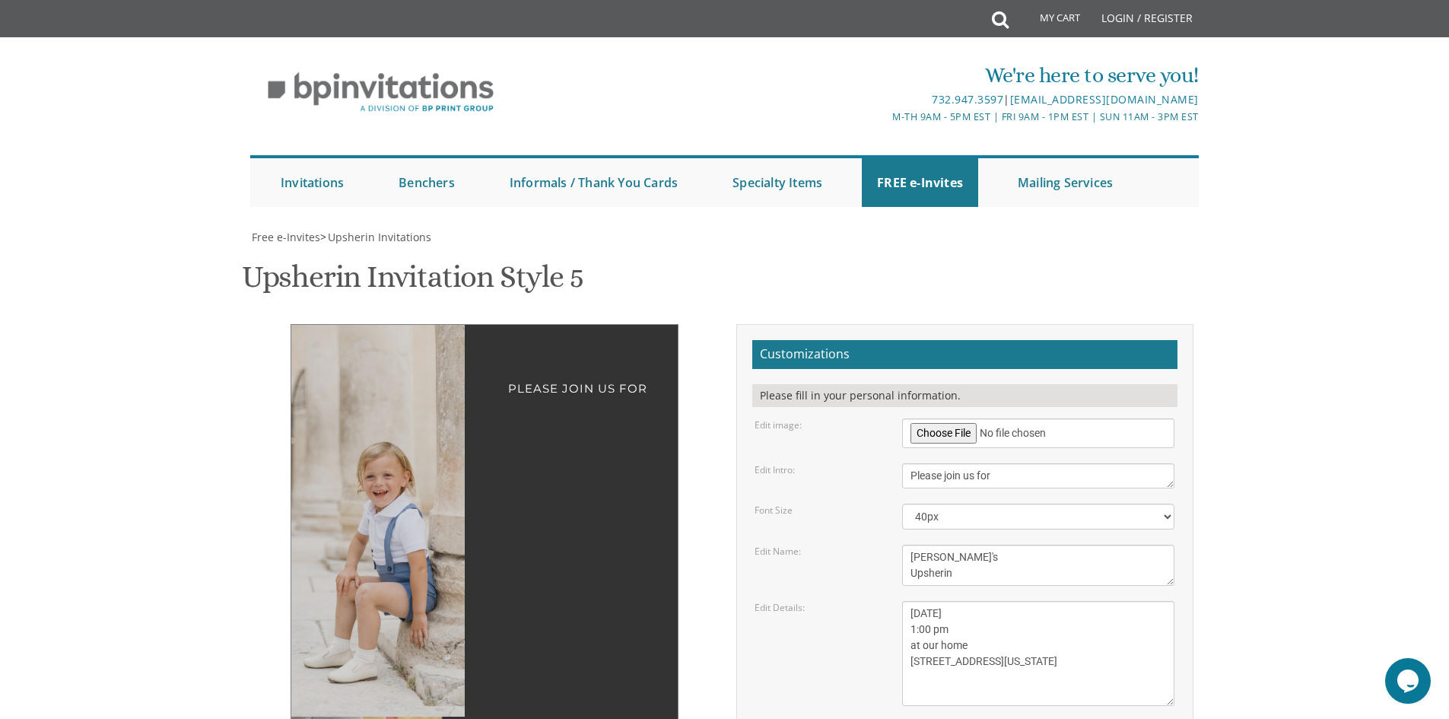
drag, startPoint x: 427, startPoint y: 512, endPoint x: 361, endPoint y: 515, distance: 65.5
click at [361, 515] on img at bounding box center [356, 521] width 261 height 392
click at [918, 544] on textarea "[PERSON_NAME]'s Upsherin" at bounding box center [1038, 564] width 272 height 41
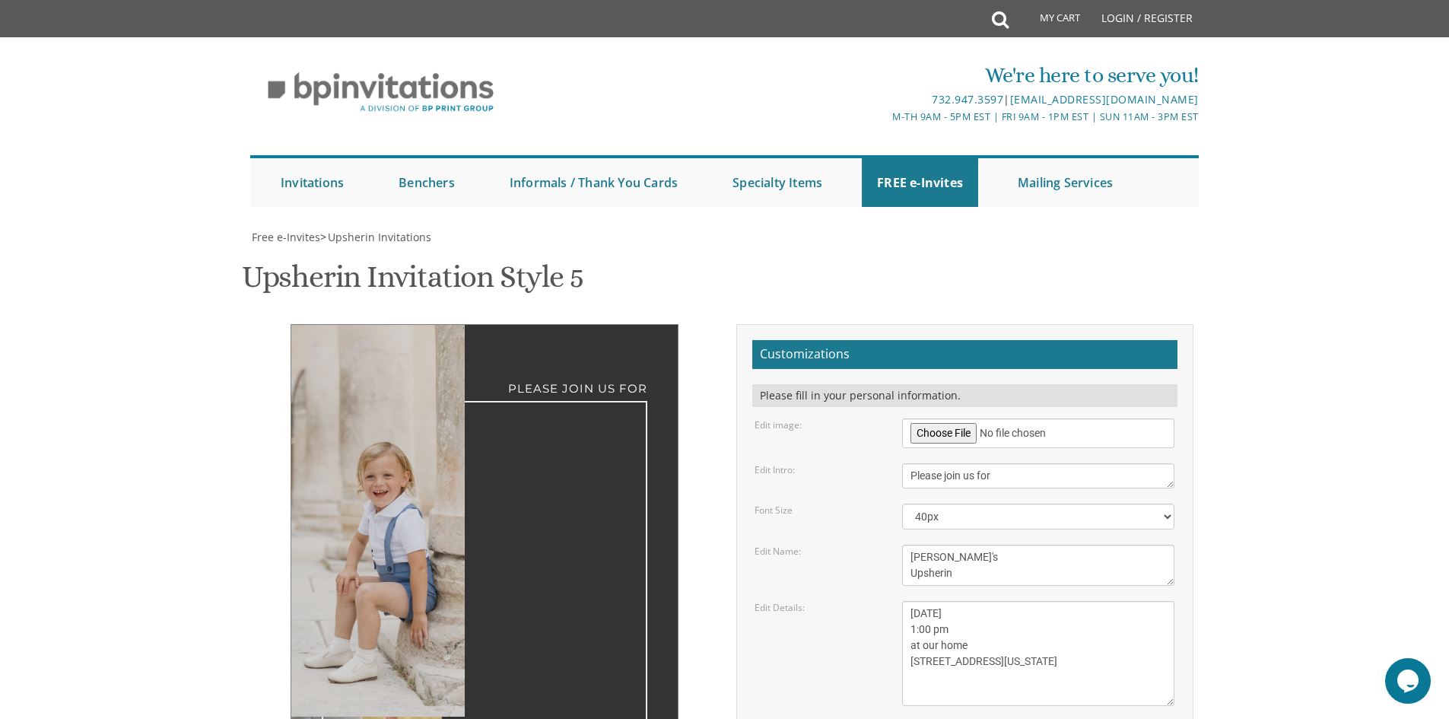
type textarea "[PERSON_NAME]'s Upsherin"
click at [963, 601] on textarea "[DATE] 1:00 pm at our home [STREET_ADDRESS][US_STATE]" at bounding box center [1038, 653] width 272 height 105
click at [957, 601] on textarea "[DATE] 1:00 pm at our home [STREET_ADDRESS][US_STATE]" at bounding box center [1038, 653] width 272 height 105
click at [929, 601] on textarea "[DATE] 1:00 pm at our home [STREET_ADDRESS][US_STATE]" at bounding box center [1038, 653] width 272 height 105
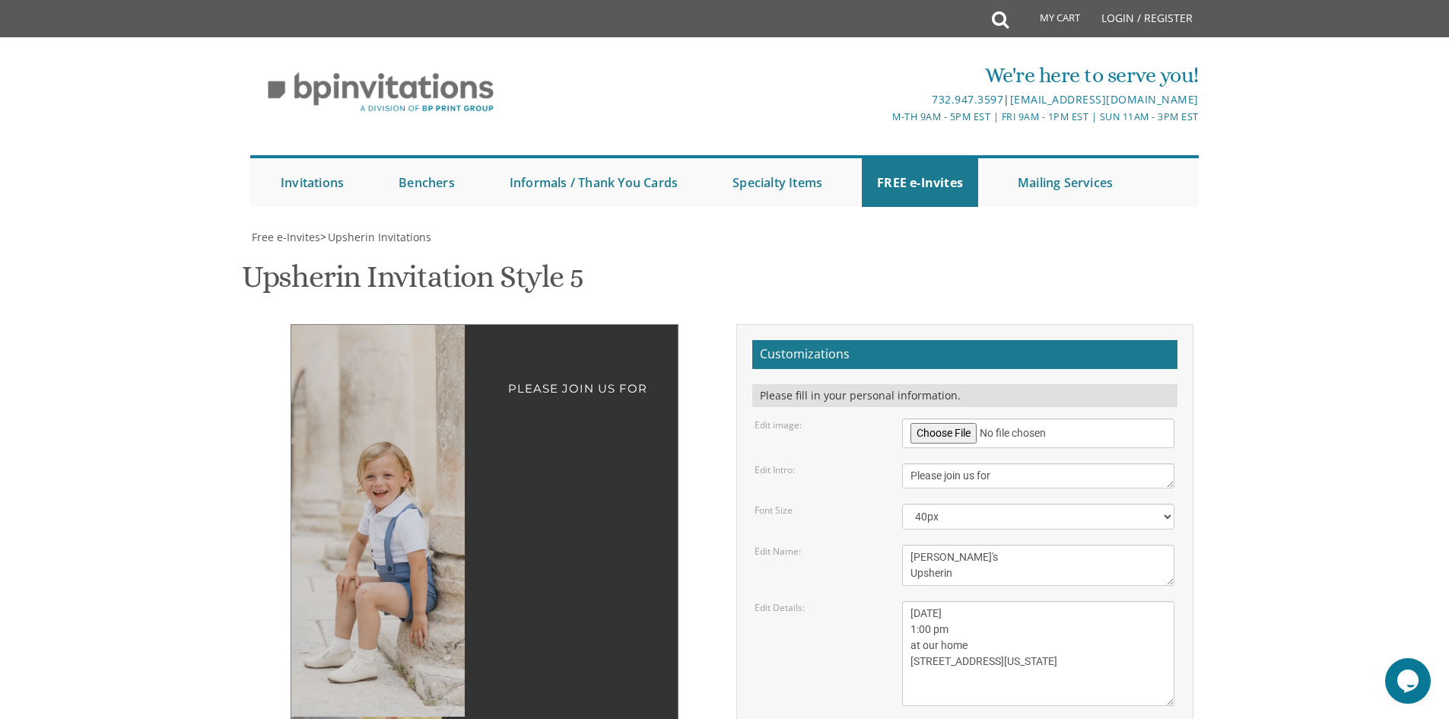
click at [915, 601] on textarea "[DATE] 1:00 pm at our home [STREET_ADDRESS][US_STATE]" at bounding box center [1038, 653] width 272 height 105
click at [912, 601] on textarea "[DATE] 1:00 pm at our home [STREET_ADDRESS][US_STATE]" at bounding box center [1038, 653] width 272 height 105
drag, startPoint x: 912, startPoint y: 433, endPoint x: 998, endPoint y: 433, distance: 85.2
click at [998, 601] on textarea "[DATE] 1:00 pm at our home [STREET_ADDRESS][US_STATE]" at bounding box center [1038, 653] width 272 height 105
click at [912, 601] on textarea "[DATE] 1:00 pm at our home [STREET_ADDRESS][US_STATE]" at bounding box center [1038, 653] width 272 height 105
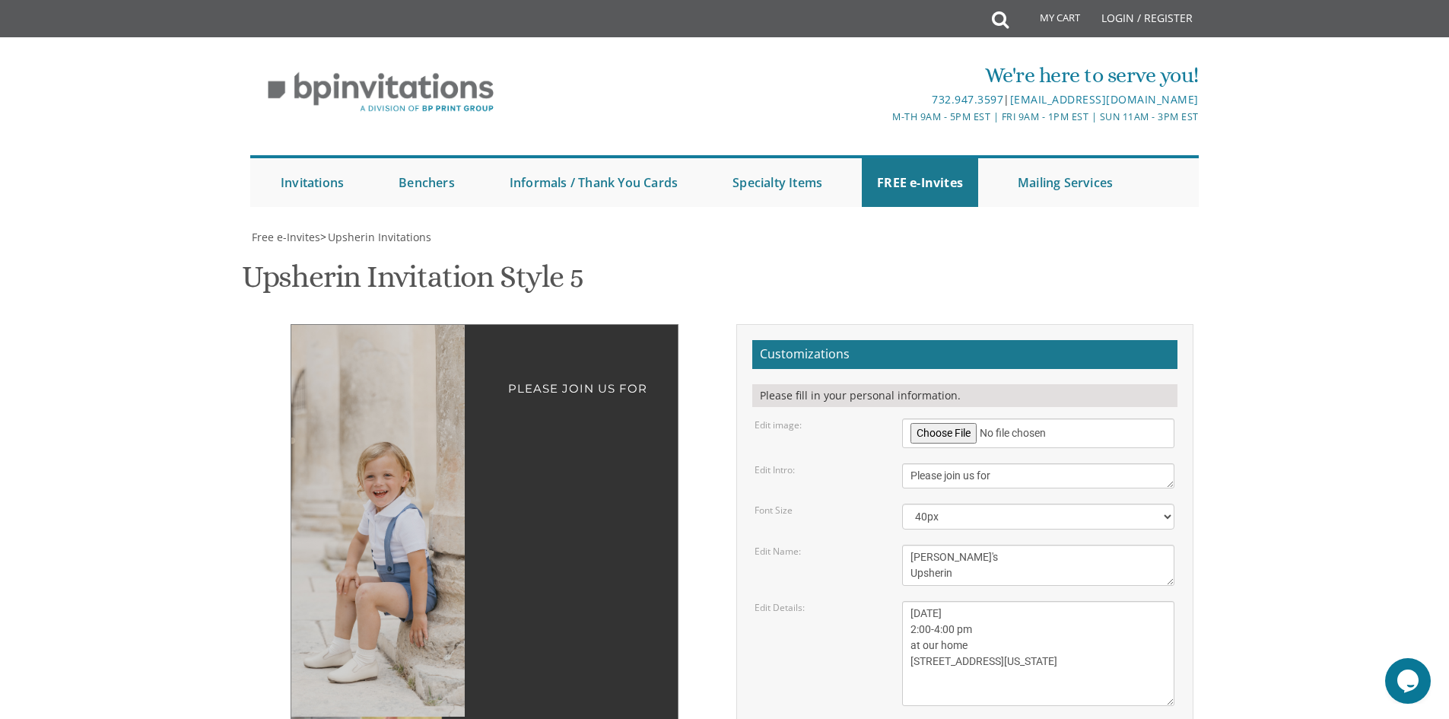
click at [912, 601] on textarea "[DATE] 1:00 pm at our home [STREET_ADDRESS][US_STATE]" at bounding box center [1038, 653] width 272 height 105
click at [1002, 601] on textarea "[DATE] 1:00 pm at our home [STREET_ADDRESS][US_STATE]" at bounding box center [1038, 653] width 272 height 105
type textarea "[DATE] 2:00-4:00 pm at our home [STREET_ADDRESS][US_STATE]"
drag, startPoint x: 1017, startPoint y: 504, endPoint x: 785, endPoint y: 523, distance: 232.7
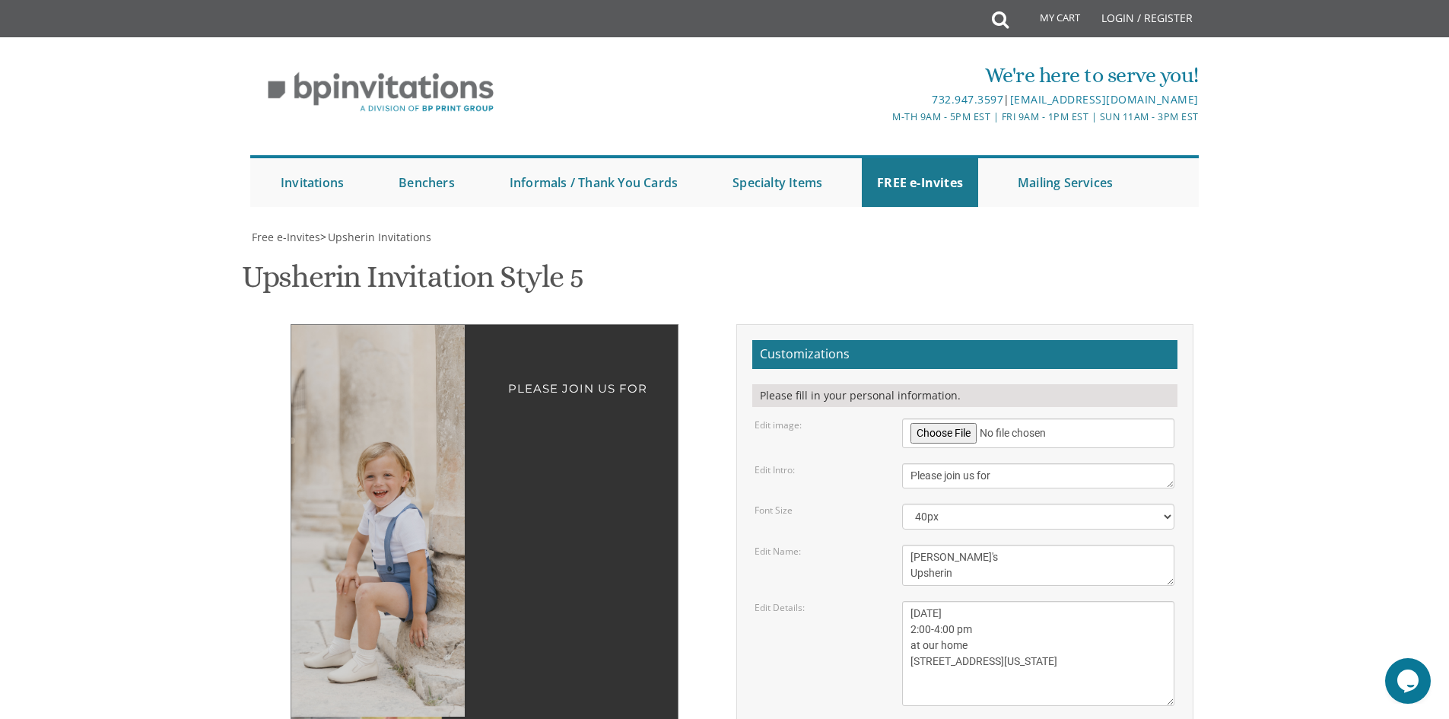
click at [786, 523] on form "Customizations Please fill in your personal information. Edit image: Edit Intro…" at bounding box center [964, 610] width 425 height 541
type textarea "[PERSON_NAME] & [PERSON_NAME]"
click at [1052, 487] on form "Customizations Please fill in your personal information. Edit image: Edit Intro…" at bounding box center [964, 610] width 425 height 541
type input "[EMAIL_ADDRESS][DOMAIN_NAME]"
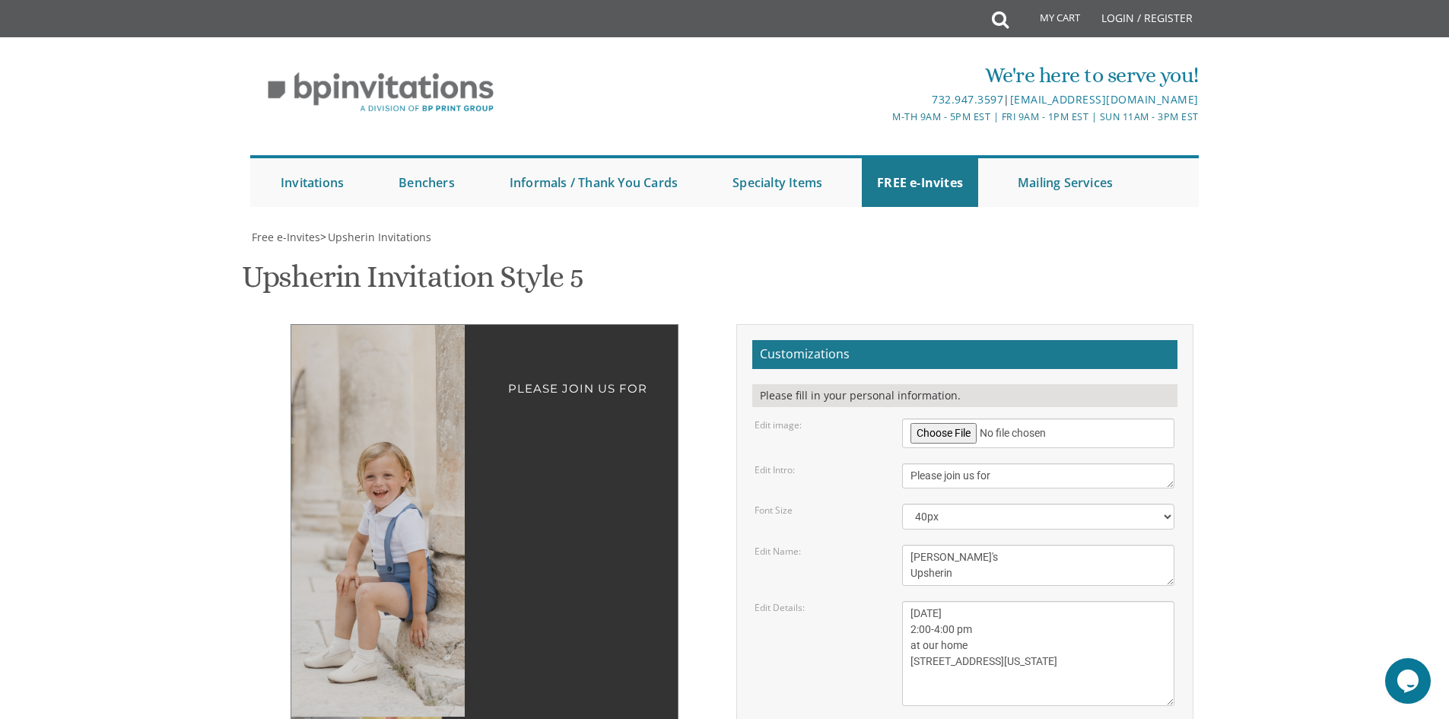
click at [1030, 718] on textarea "[PERSON_NAME] & [PERSON_NAME]" at bounding box center [1038, 733] width 272 height 25
drag, startPoint x: 1058, startPoint y: 502, endPoint x: 744, endPoint y: 487, distance: 314.4
click at [748, 479] on div "Customizations Please fill in your personal information. Edit image: Edit Intro…" at bounding box center [964, 615] width 457 height 583
click at [986, 601] on textarea "[DATE] 1:00 pm at our home [STREET_ADDRESS][US_STATE]" at bounding box center [1038, 653] width 272 height 105
click at [637, 465] on div "Please join us for Beinish's Upsherin Sunday, August 31 2:00-4:00 pm at our hom…" at bounding box center [485, 654] width 480 height 660
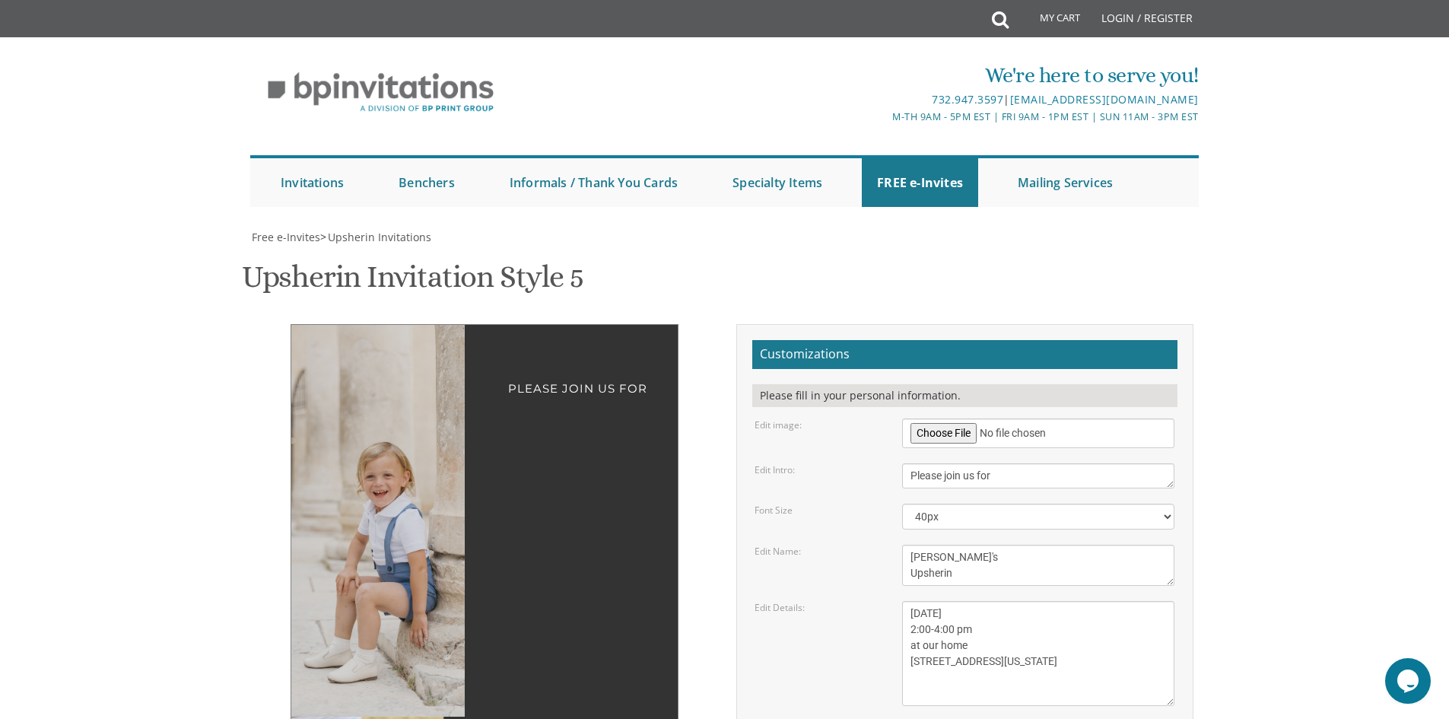
click at [611, 449] on div "Please join us for Beinish's Upsherin Sunday, August 31 2:00-4:00 pm at our hom…" at bounding box center [484, 644] width 388 height 641
click at [957, 718] on textarea "[PERSON_NAME] & [PERSON_NAME]" at bounding box center [1038, 733] width 272 height 25
type textarea "[PERSON_NAME] & [PERSON_NAME]"
click at [942, 503] on select "20px 30px 40px 50px" at bounding box center [1038, 516] width 272 height 26
select select "30px"
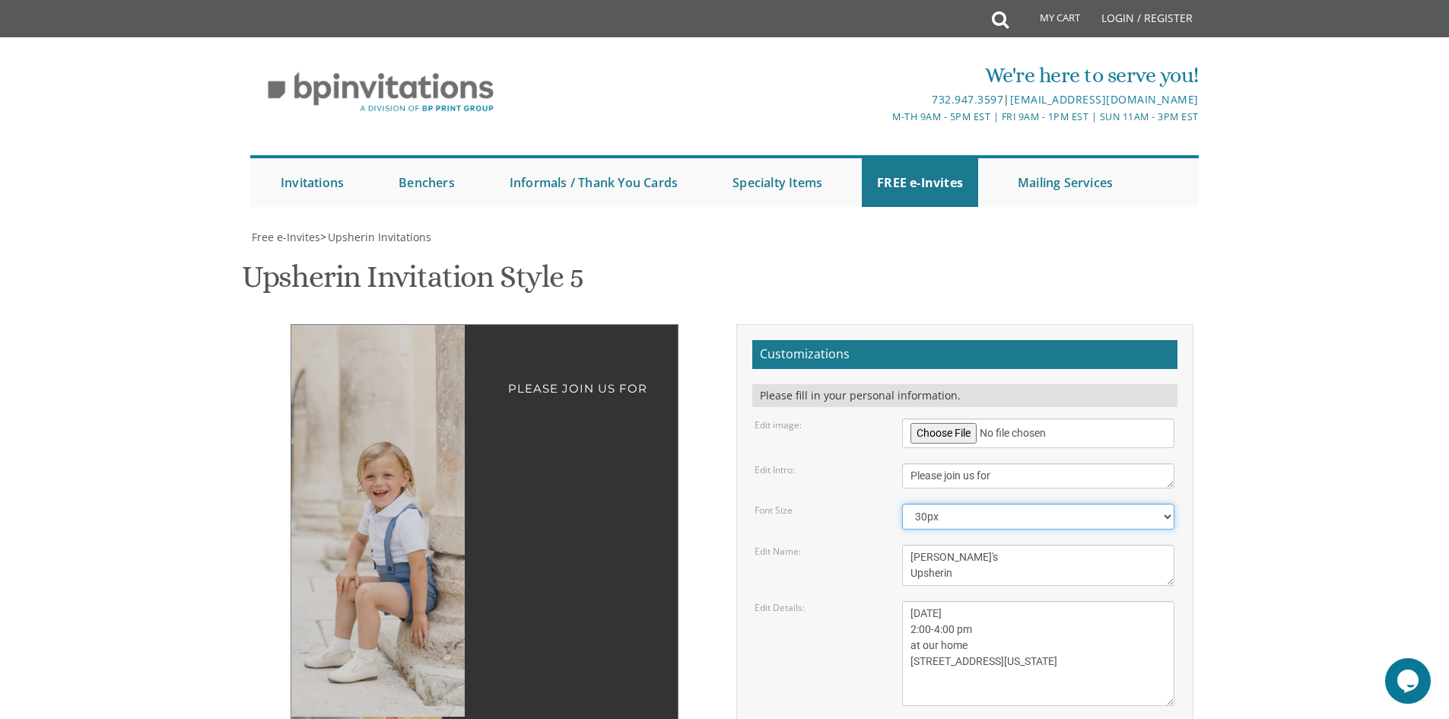
click at [902, 503] on select "20px 30px 40px 50px" at bounding box center [1038, 516] width 272 height 26
click at [400, 411] on img at bounding box center [356, 521] width 261 height 392
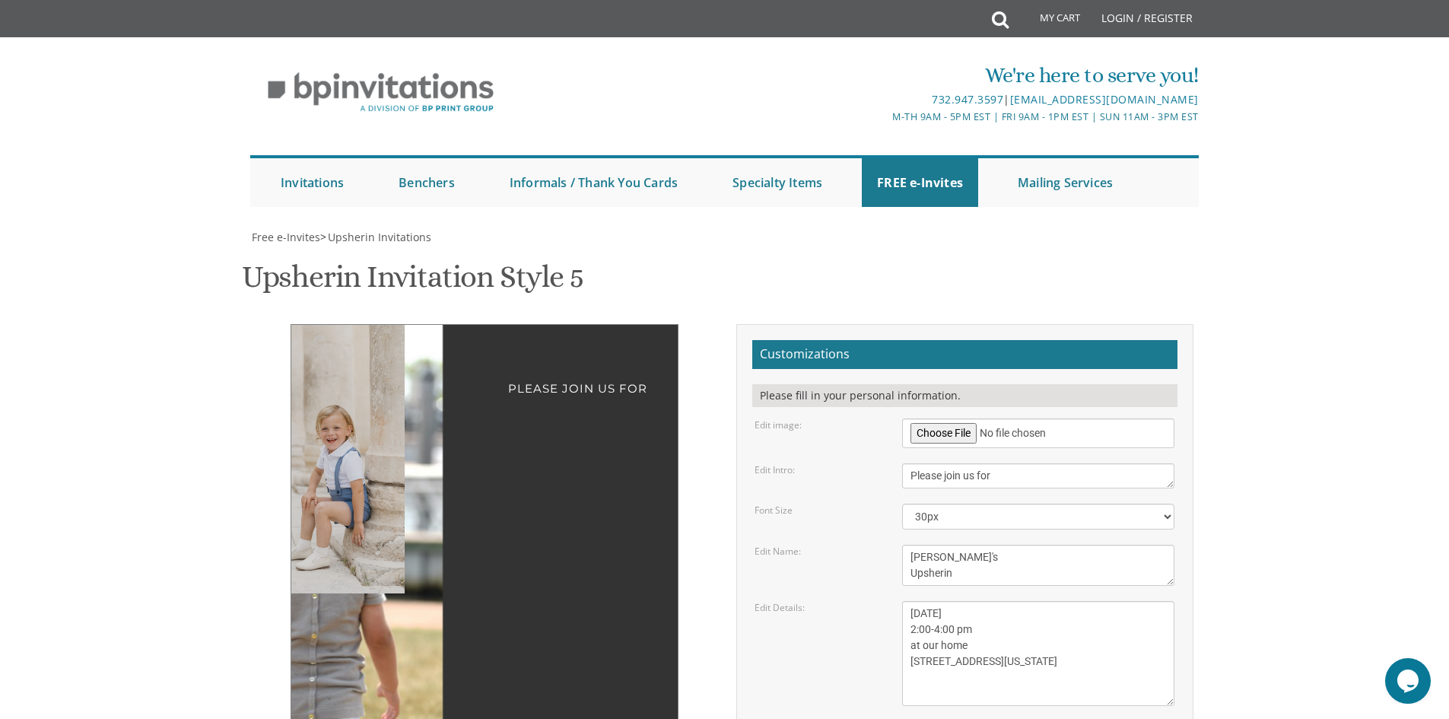
drag, startPoint x: 463, startPoint y: 488, endPoint x: 408, endPoint y: 365, distance: 135.1
click at [408, 365] on div at bounding box center [377, 521] width 173 height 392
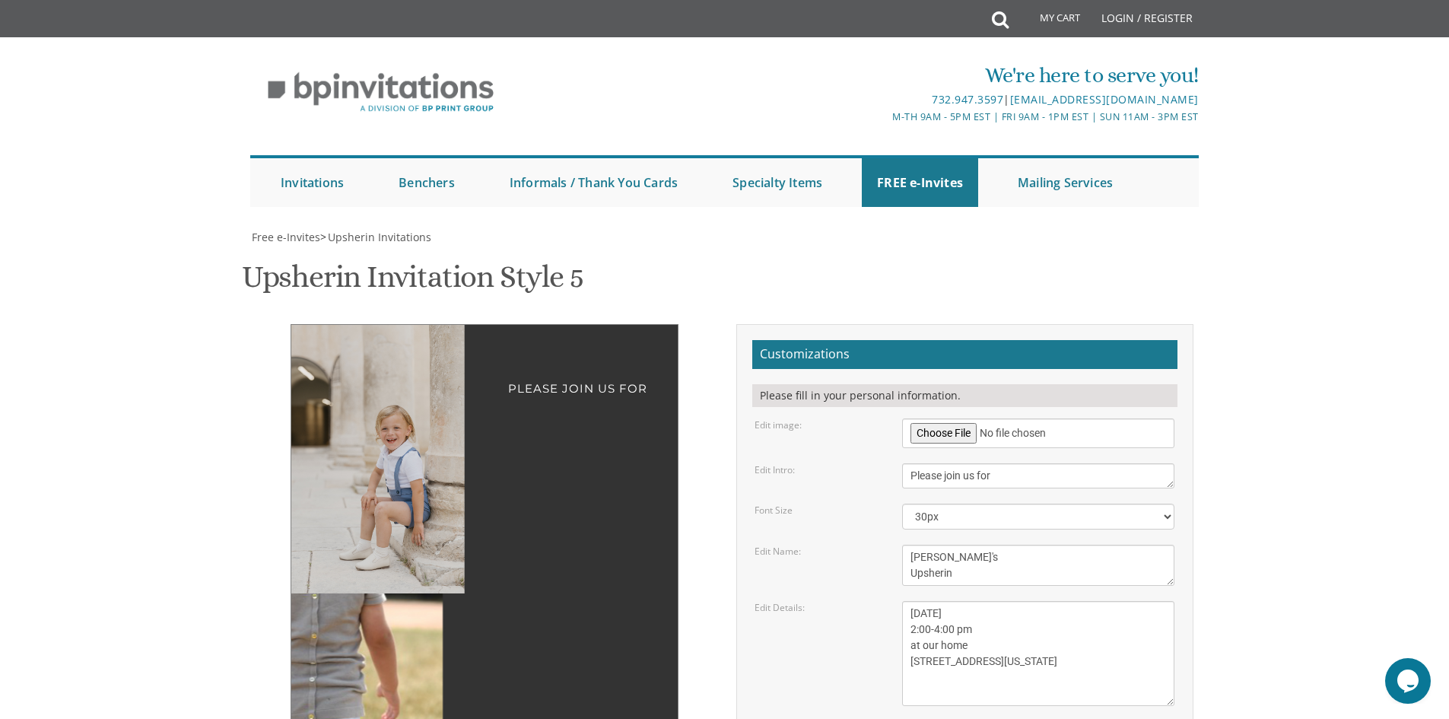
drag, startPoint x: 349, startPoint y: 285, endPoint x: 394, endPoint y: 279, distance: 45.3
click at [394, 325] on img at bounding box center [375, 459] width 179 height 268
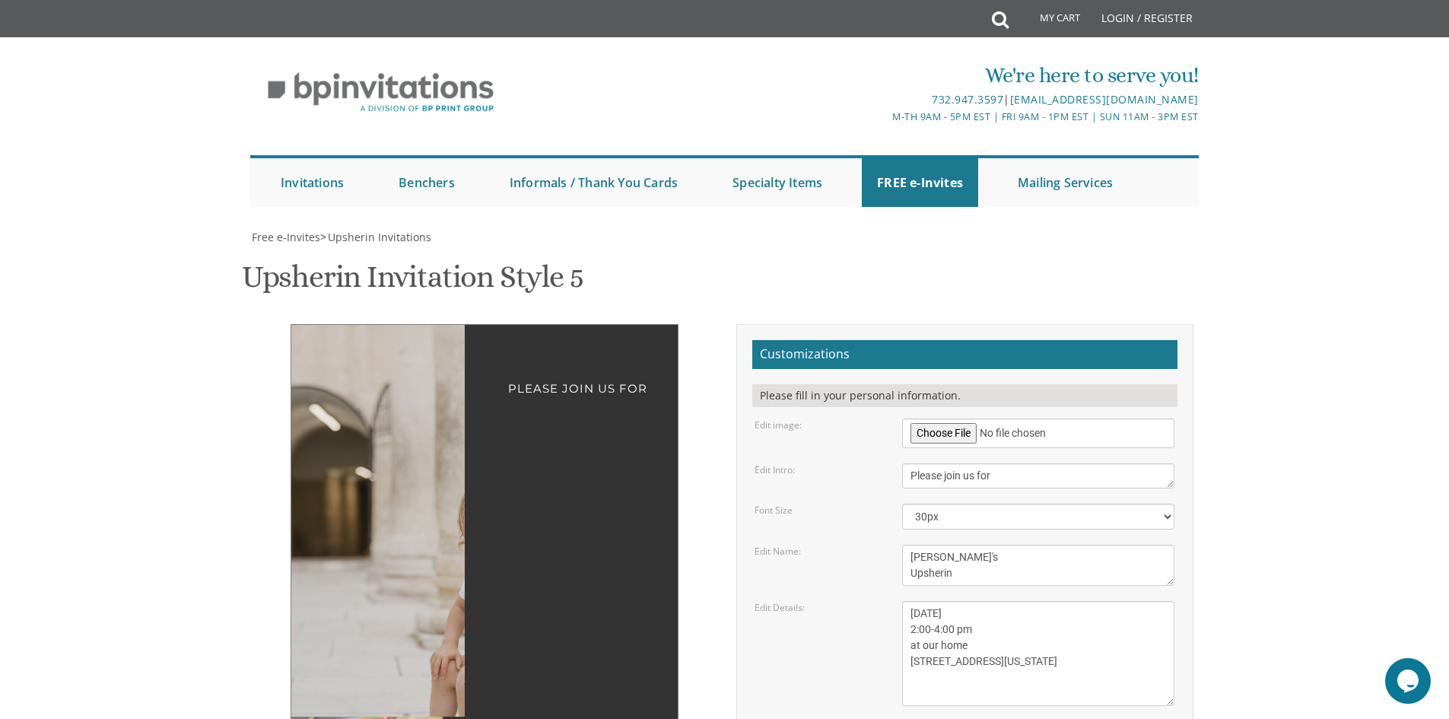
drag, startPoint x: 459, startPoint y: 365, endPoint x: 497, endPoint y: 611, distance: 249.3
click at [497, 611] on div "Please join us for Beinish's Upsherin [DATE] 2:00-4:00 pm at our home [STREET_A…" at bounding box center [725, 660] width 960 height 673
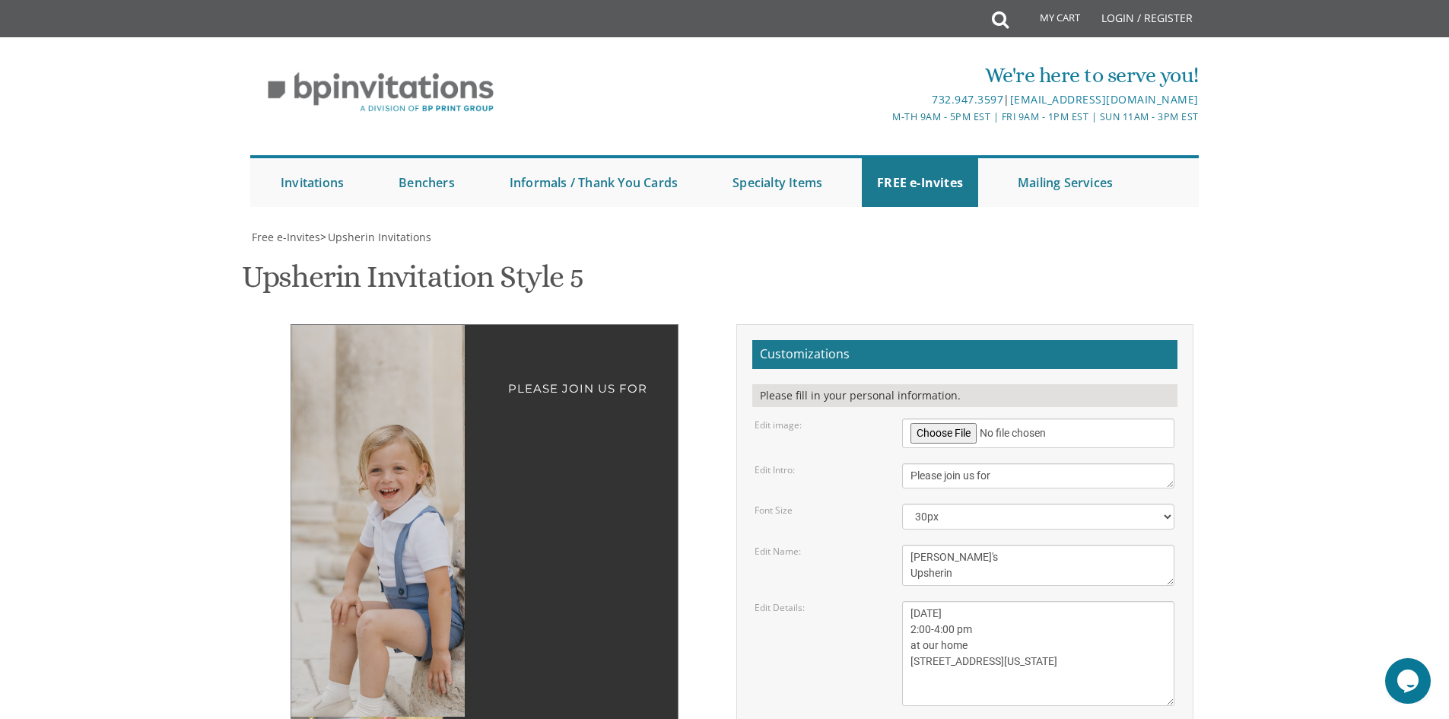
drag, startPoint x: 405, startPoint y: 440, endPoint x: 306, endPoint y: 386, distance: 113.3
click at [306, 386] on img at bounding box center [357, 528] width 343 height 515
drag, startPoint x: 1050, startPoint y: 455, endPoint x: 783, endPoint y: 361, distance: 283.1
click at [783, 361] on form "Customizations Please fill in your personal information. Edit image: Edit Intro…" at bounding box center [964, 610] width 425 height 541
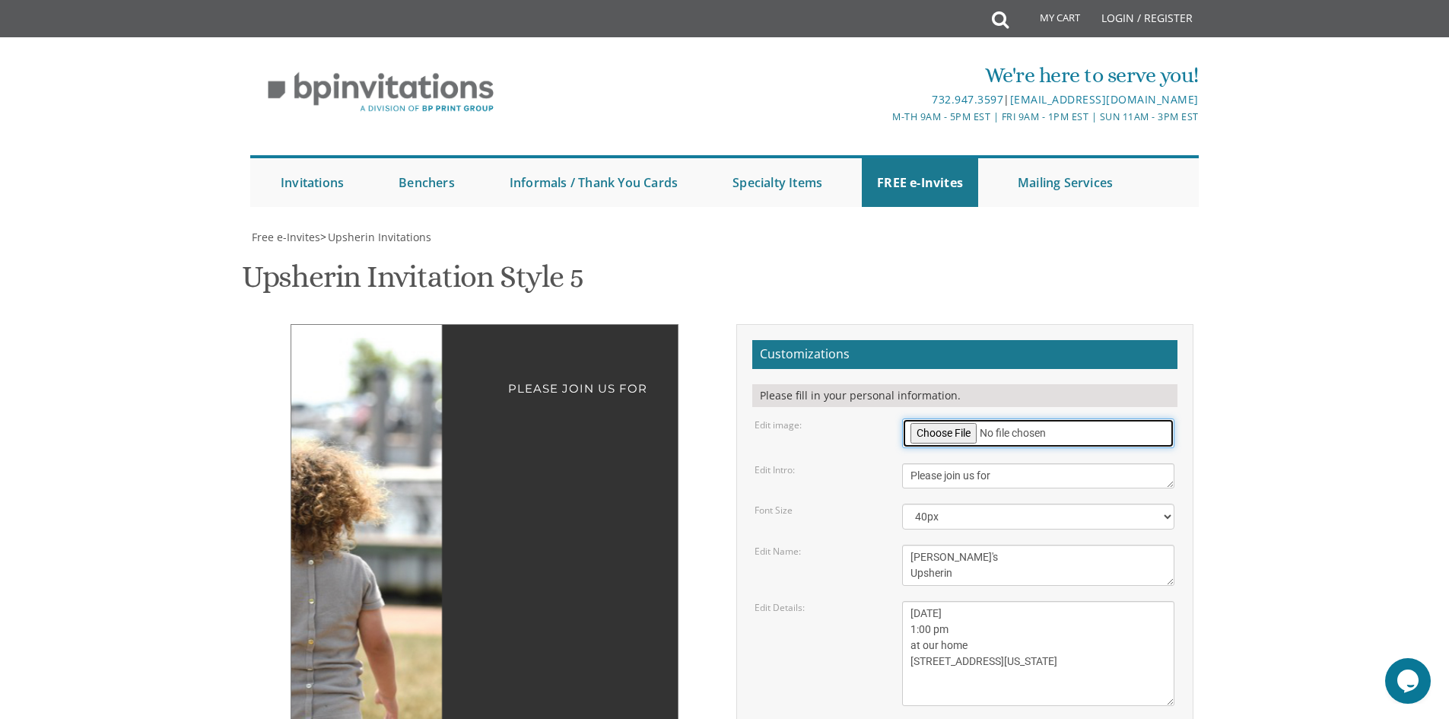
click at [954, 418] on input "file" at bounding box center [1038, 433] width 272 height 30
type input "C:\fakepath\0X2A4704.jpg"
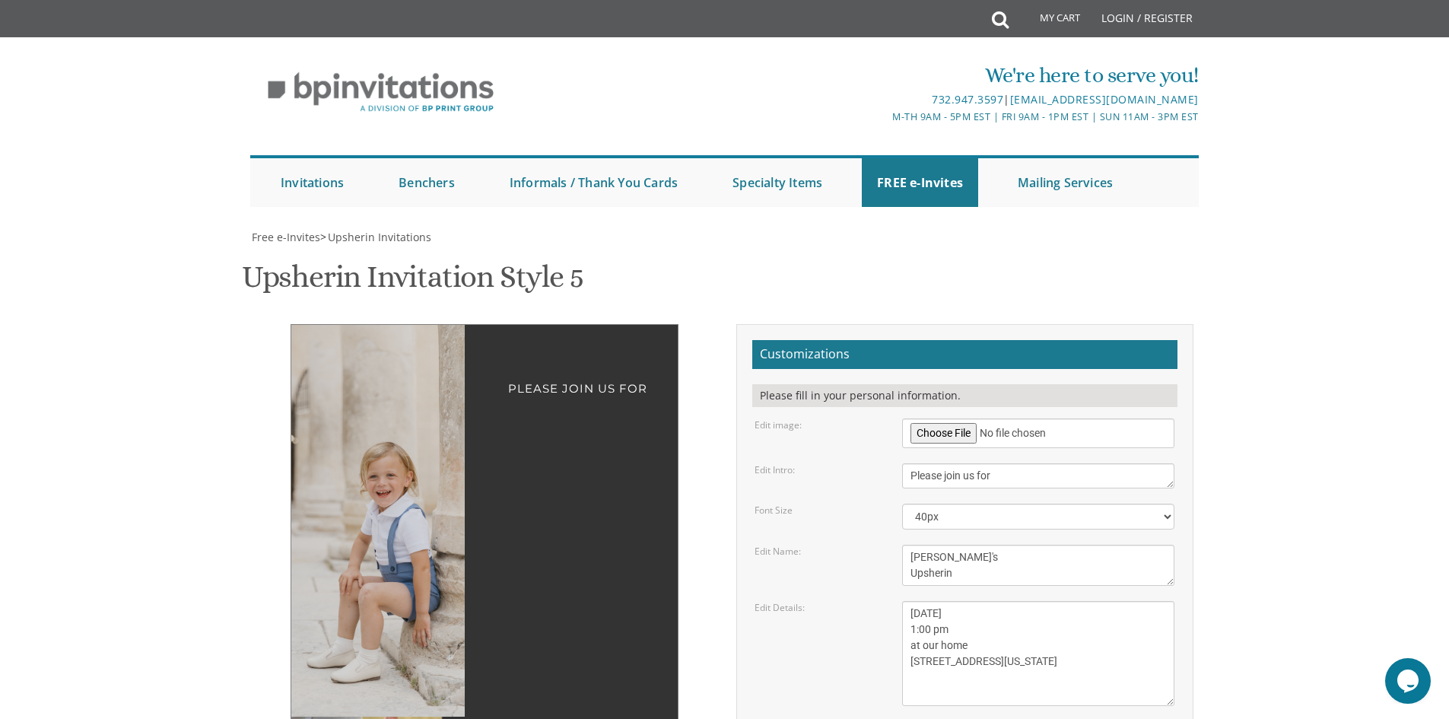
drag, startPoint x: 427, startPoint y: 343, endPoint x: 365, endPoint y: 341, distance: 62.4
click at [365, 341] on img at bounding box center [359, 521] width 261 height 392
click at [943, 503] on select "20px 30px 40px 50px" at bounding box center [1038, 516] width 272 height 26
select select "30px"
click at [902, 503] on select "20px 30px 40px 50px" at bounding box center [1038, 516] width 272 height 26
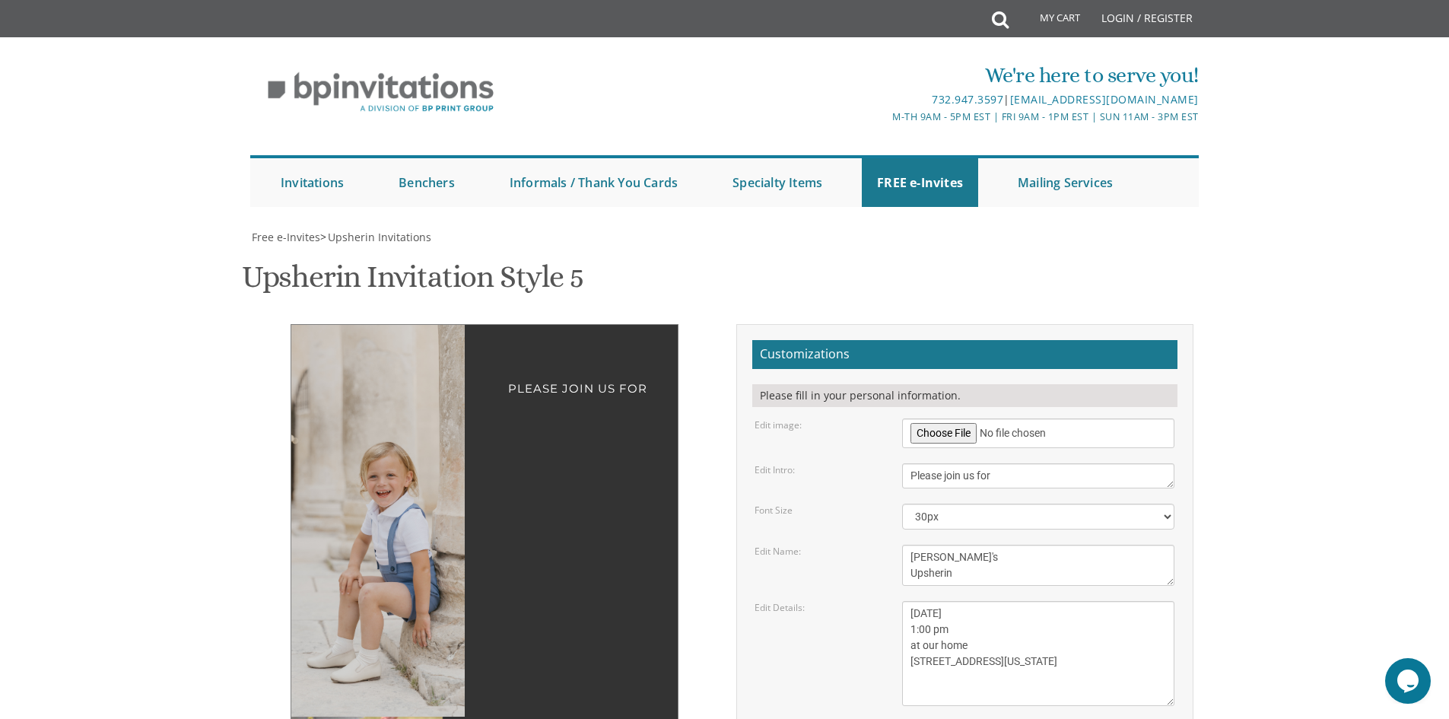
drag, startPoint x: 1030, startPoint y: 451, endPoint x: 868, endPoint y: 333, distance: 200.3
click at [869, 340] on form "Customizations Please fill in your personal information. Edit image: Edit Intro…" at bounding box center [964, 610] width 425 height 541
paste textarea "[DATE] 2:00-4:00 pm at our home [STREET_ADDRESS][US_STATE]"
type textarea "[DATE] 2:00-4:00 pm at our home [STREET_ADDRESS][US_STATE]"
click at [915, 544] on textarea "[PERSON_NAME]'s Upsherin" at bounding box center [1038, 564] width 272 height 41
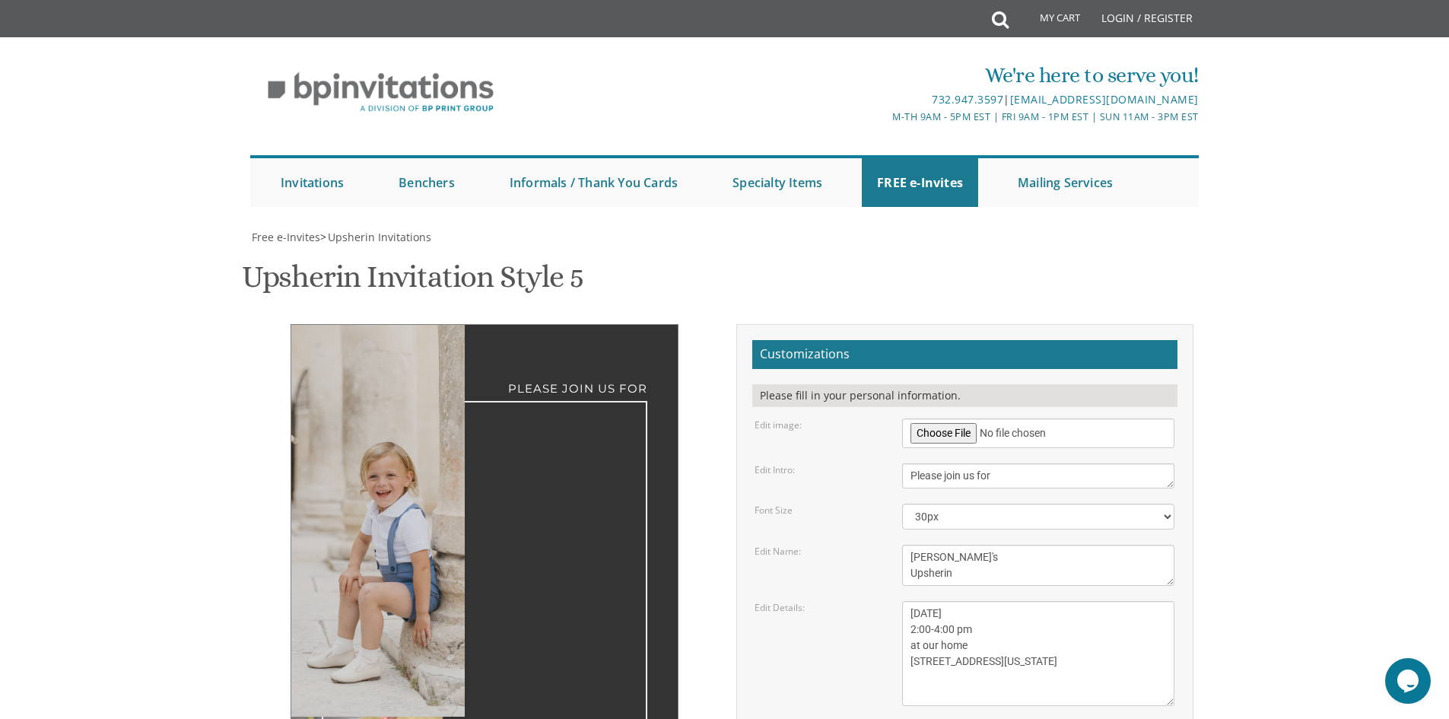
click at [915, 544] on textarea "[PERSON_NAME]'s Upsherin" at bounding box center [1038, 564] width 272 height 41
type textarea "[PERSON_NAME]'s Upsherin"
drag, startPoint x: 1029, startPoint y: 508, endPoint x: 747, endPoint y: 490, distance: 282.7
click at [748, 489] on div "Customizations Please fill in your personal information. Edit image: Edit Intro…" at bounding box center [964, 615] width 457 height 583
type textarea "[PERSON_NAME] & [PERSON_NAME]"
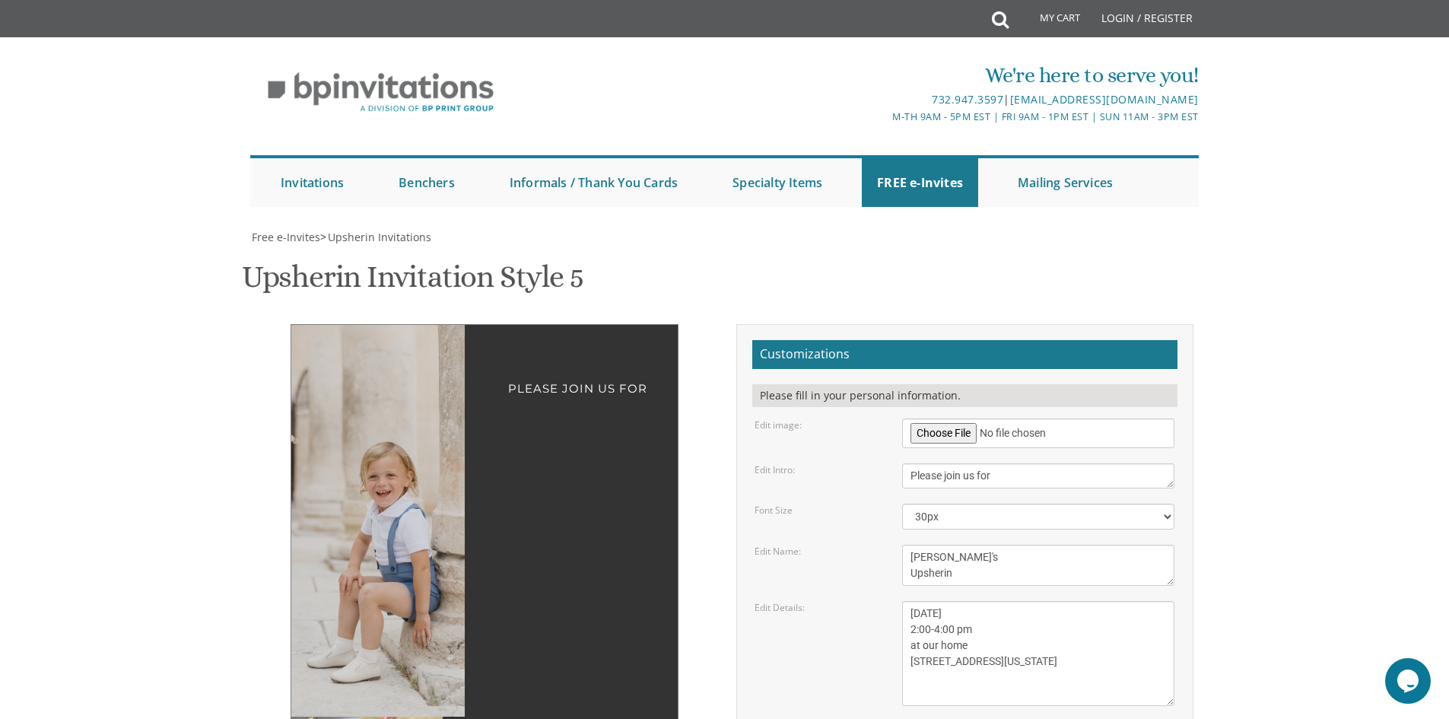
type input "[EMAIL_ADDRESS][DOMAIN_NAME]"
click at [365, 393] on img at bounding box center [359, 521] width 261 height 392
click at [414, 453] on img at bounding box center [359, 521] width 261 height 392
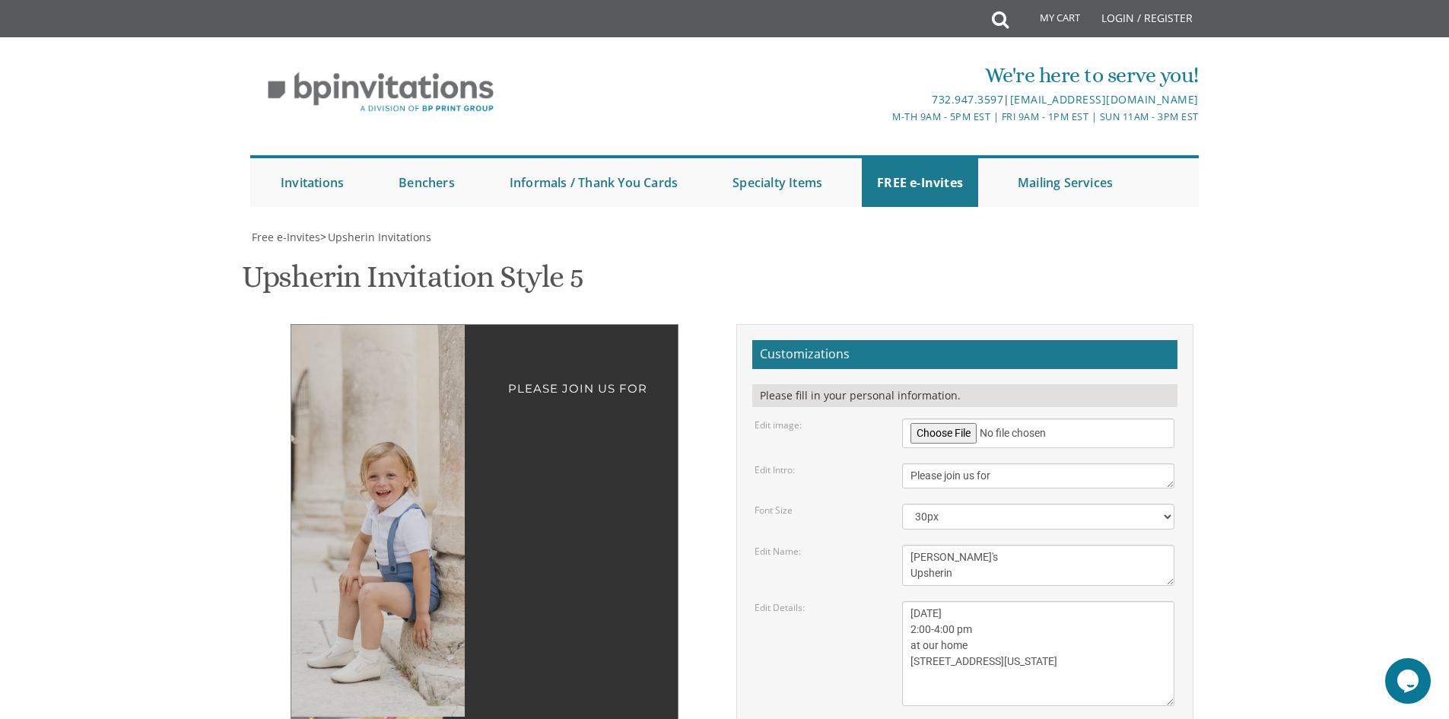
click at [415, 495] on div "Please join us for Beinish's Upsherin [DATE] 2:00-4:00 pm at our home [STREET_A…" at bounding box center [484, 651] width 388 height 654
click at [421, 491] on div "Please join us for Beinish's Upsherin [DATE] 2:00-4:00 pm at our home [STREET_A…" at bounding box center [484, 651] width 388 height 654
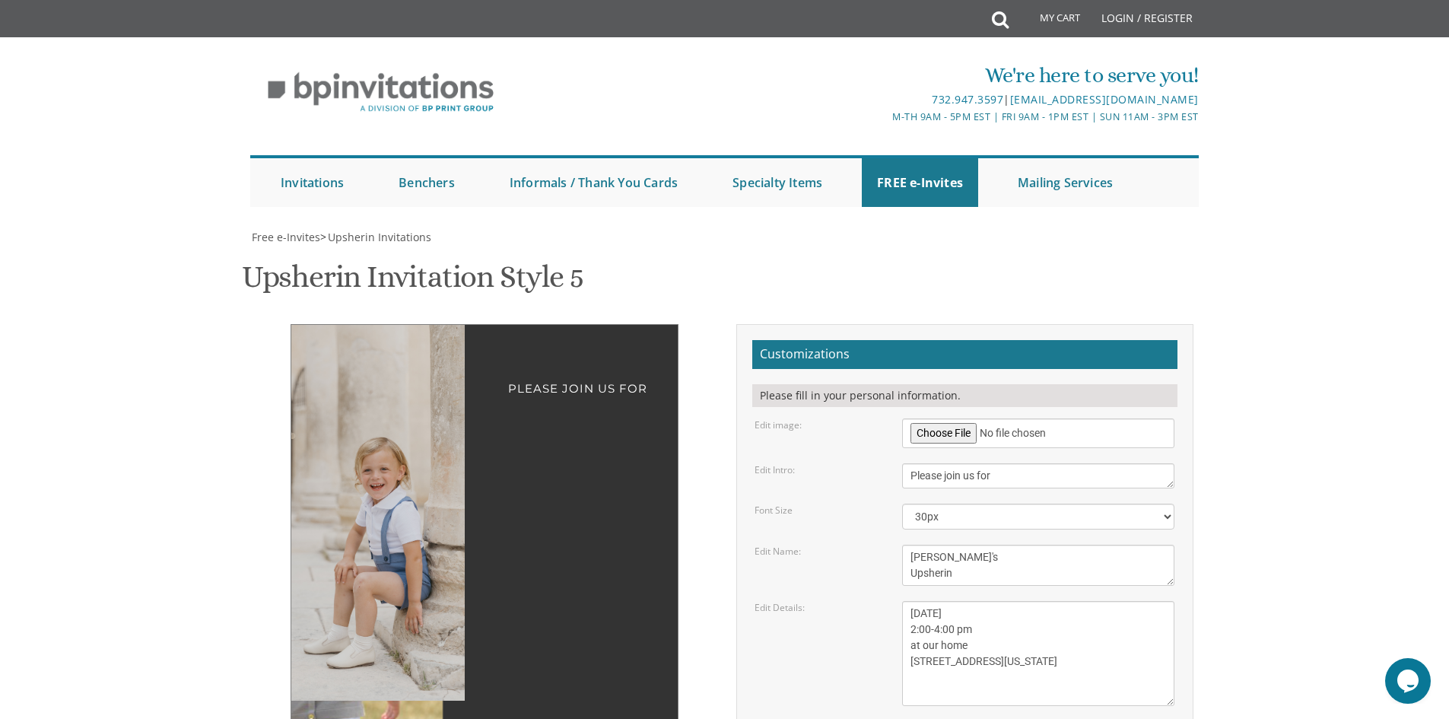
drag, startPoint x: 429, startPoint y: 482, endPoint x: 411, endPoint y: 465, distance: 24.2
click at [411, 465] on img at bounding box center [354, 513] width 250 height 376
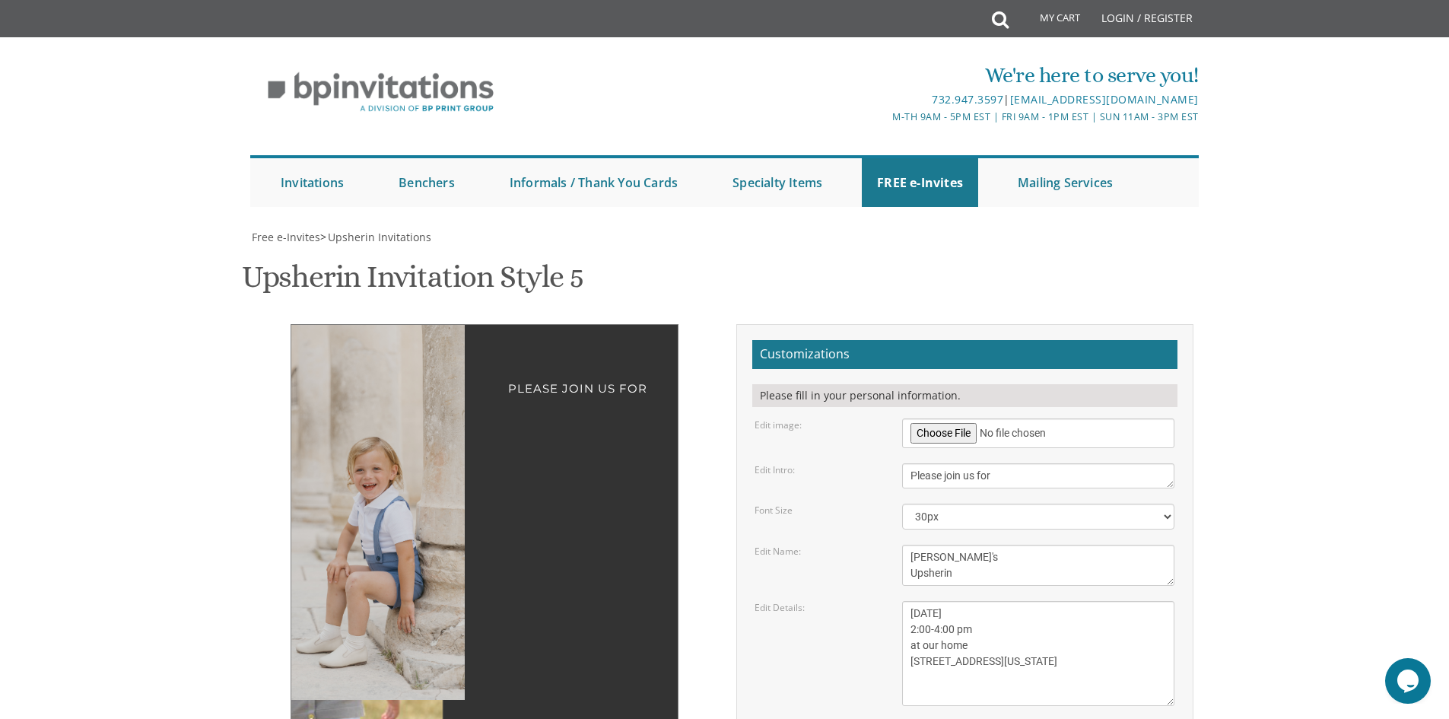
drag, startPoint x: 398, startPoint y: 379, endPoint x: 391, endPoint y: 355, distance: 24.5
click at [391, 355] on img at bounding box center [346, 512] width 250 height 375
drag, startPoint x: 460, startPoint y: 471, endPoint x: 449, endPoint y: 473, distance: 10.9
click at [449, 473] on img at bounding box center [347, 513] width 252 height 377
click at [472, 524] on div "Please join us for Beinish's Upsherin [DATE] 2:00-4:00 pm at our home [STREET_A…" at bounding box center [725, 660] width 960 height 673
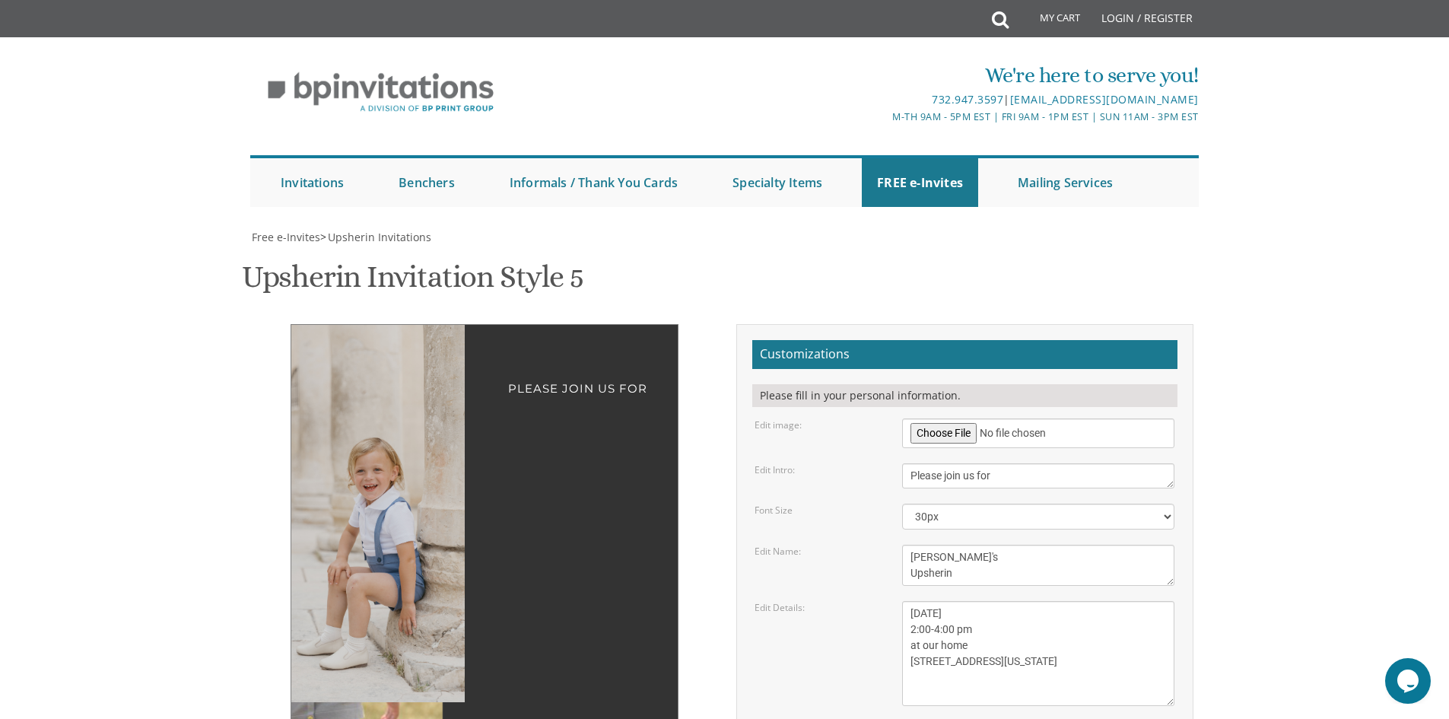
click at [1052, 601] on textarea "[DATE] 1:00 pm at our home [STREET_ADDRESS][US_STATE]" at bounding box center [1038, 653] width 272 height 105
